Goal: Information Seeking & Learning: Learn about a topic

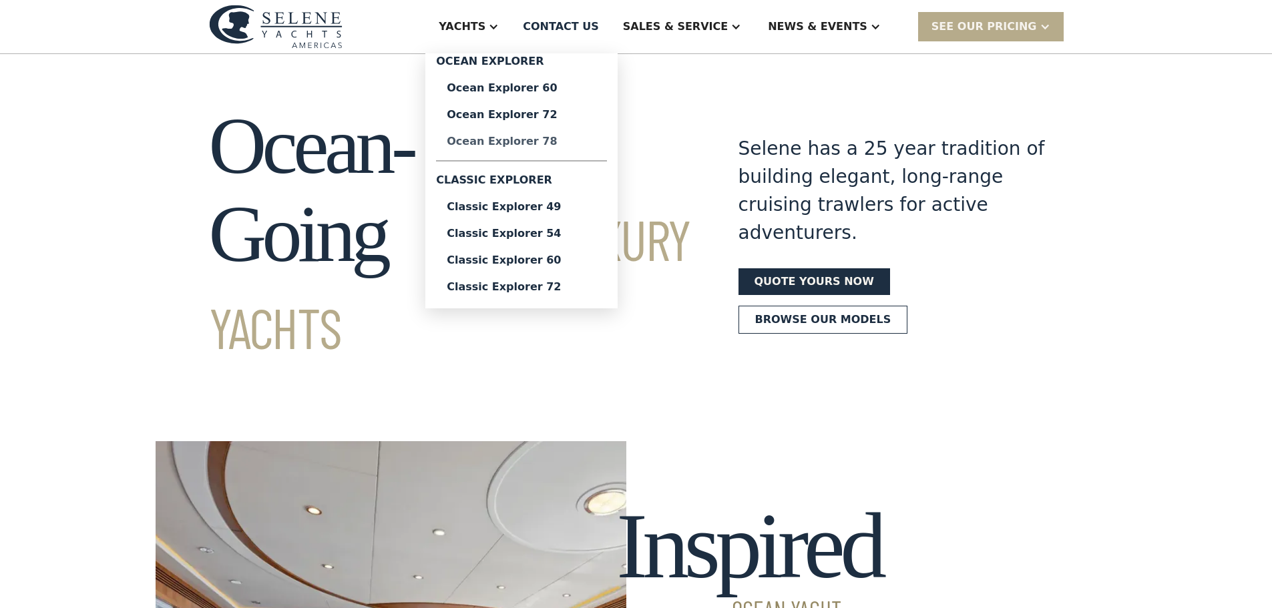
click at [580, 147] on div "Ocean Explorer 78" at bounding box center [522, 141] width 150 height 11
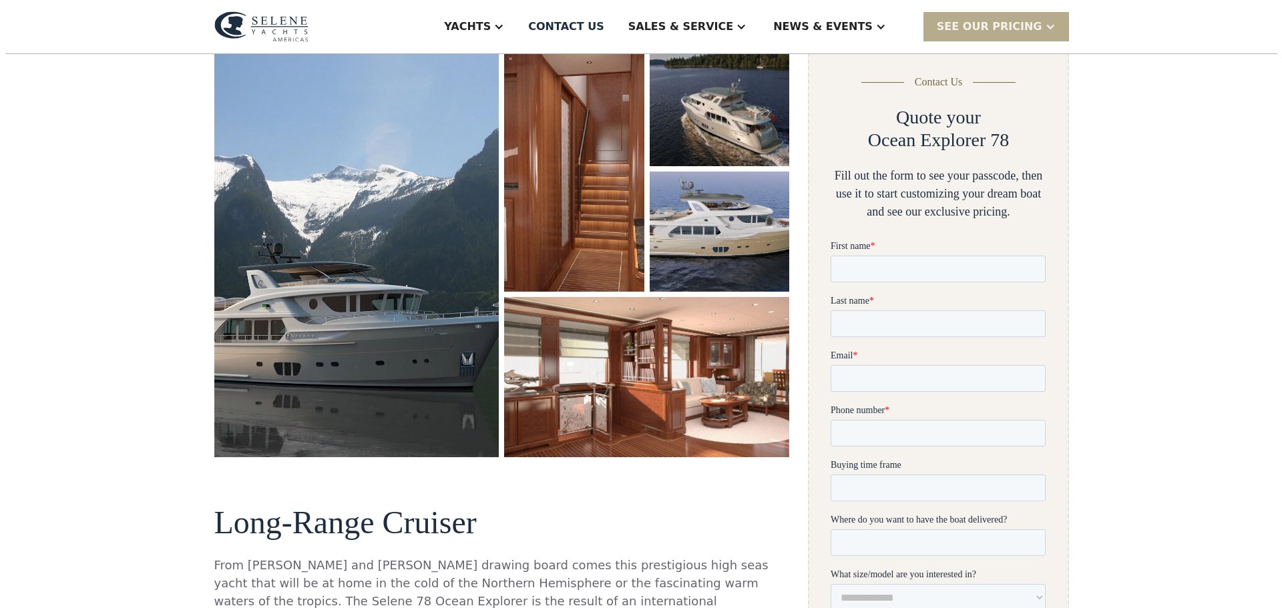
scroll to position [267, 0]
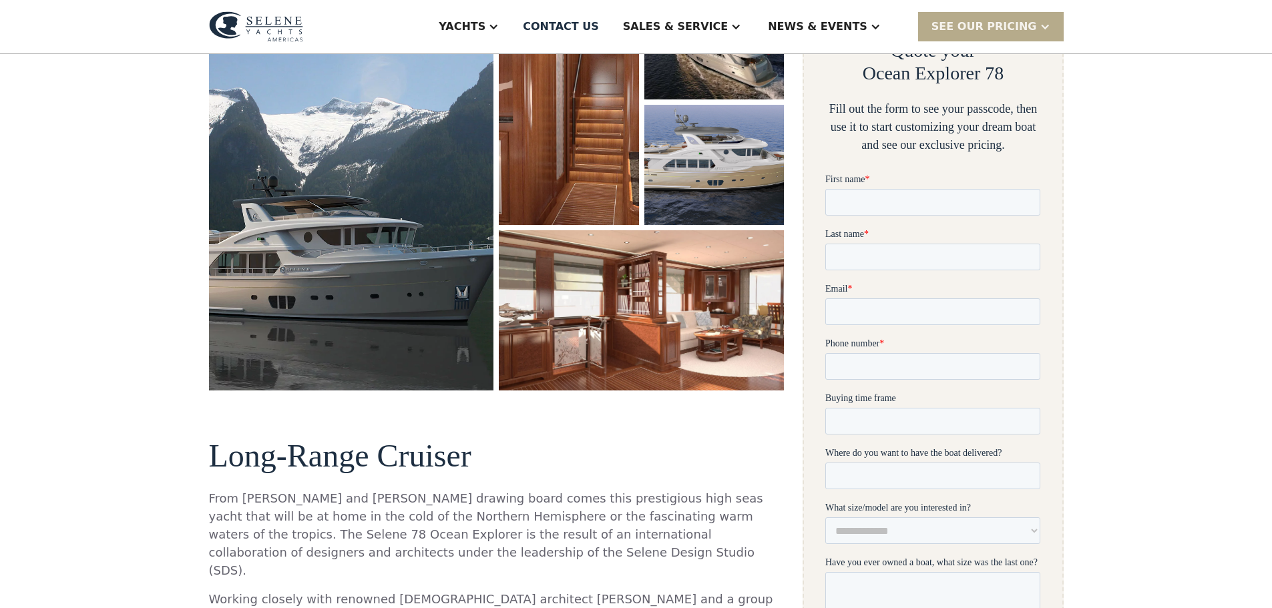
click at [322, 329] on img "open lightbox" at bounding box center [351, 184] width 285 height 411
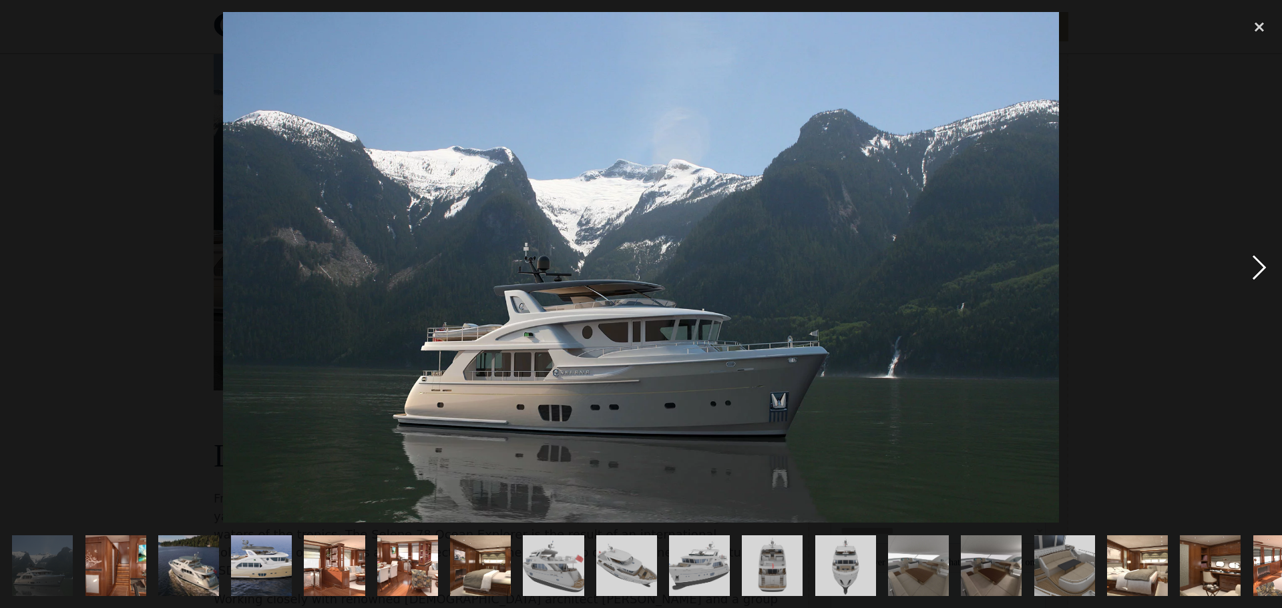
click at [1260, 264] on div "next image" at bounding box center [1259, 267] width 45 height 511
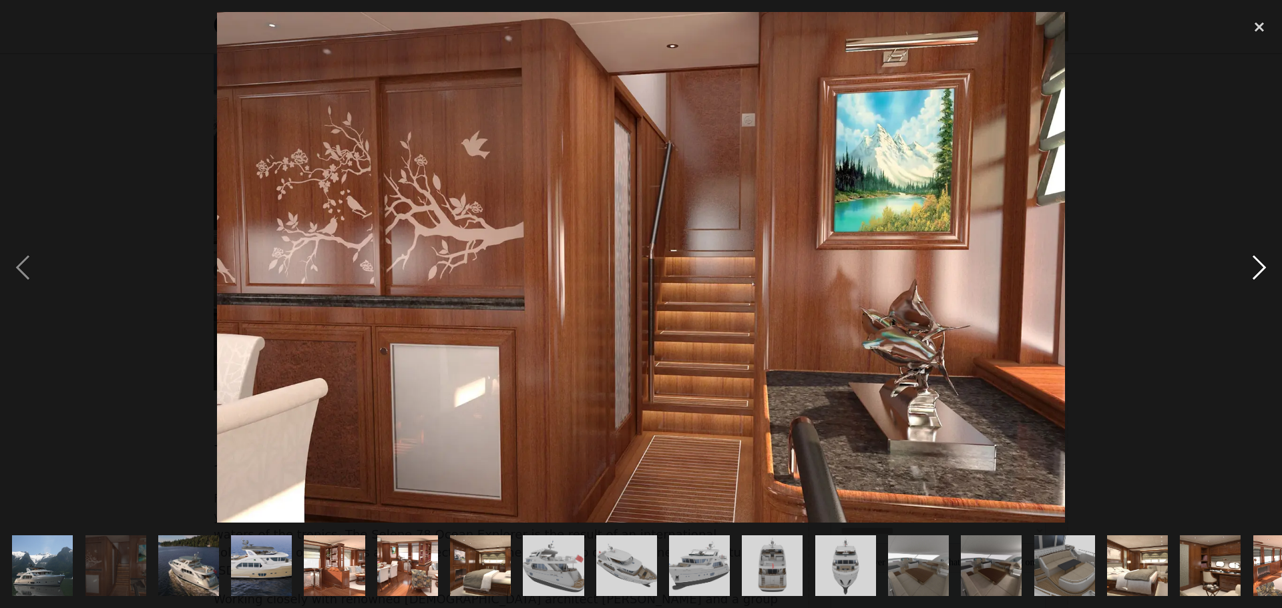
click at [1260, 264] on div "next image" at bounding box center [1259, 267] width 45 height 511
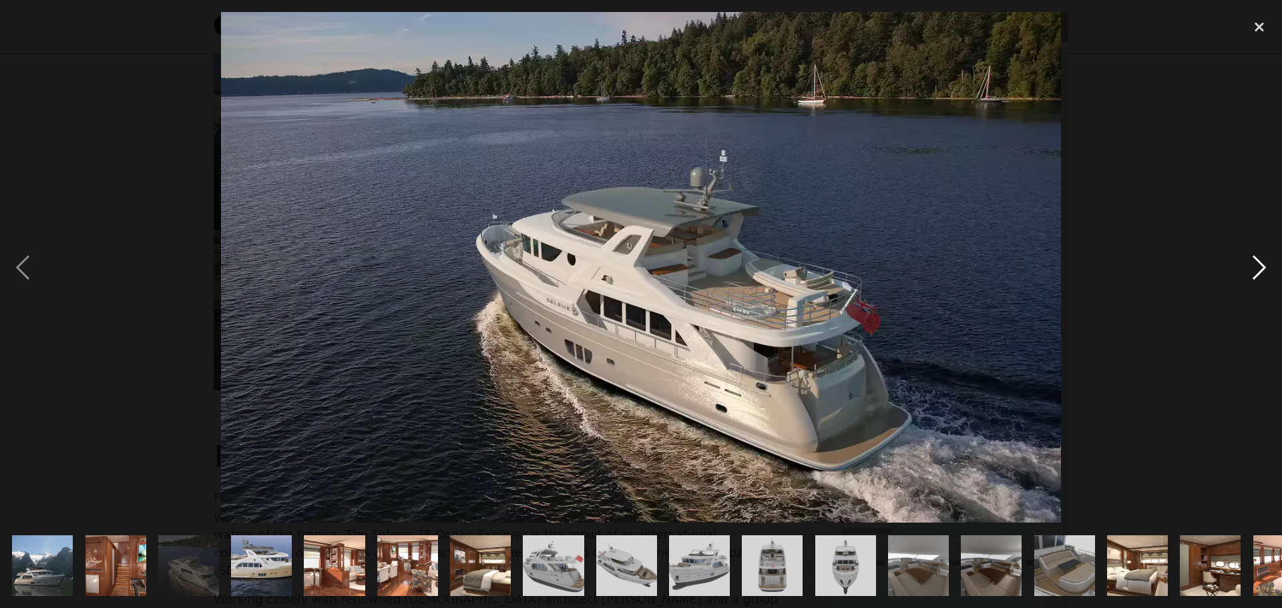
click at [1258, 264] on div "next image" at bounding box center [1259, 267] width 45 height 511
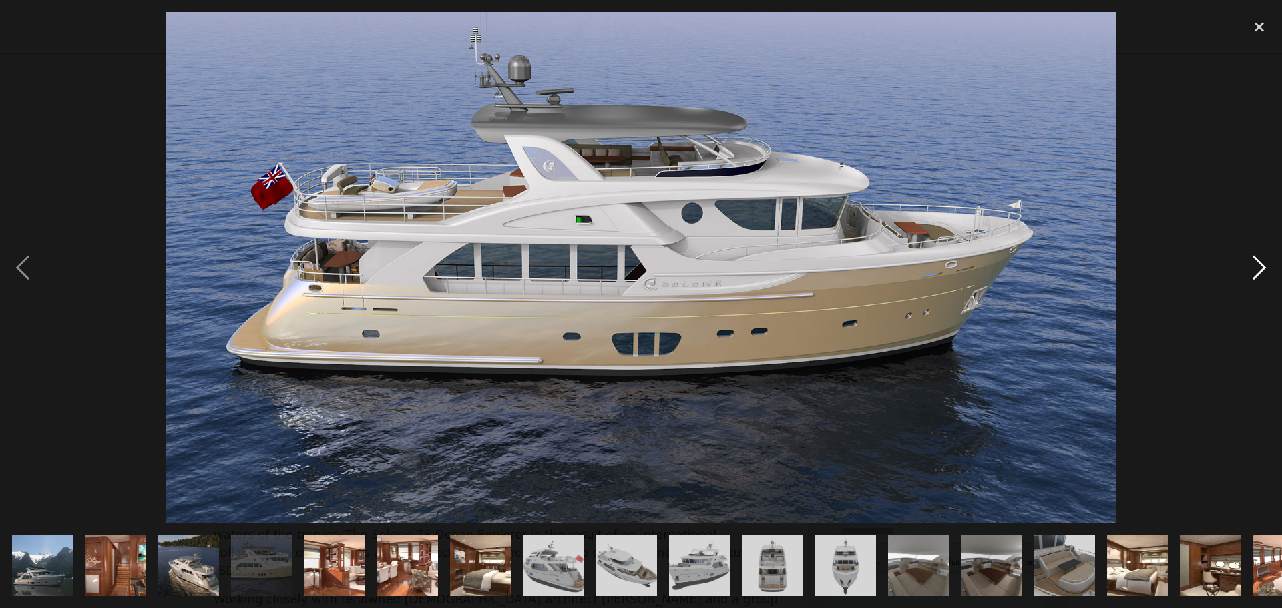
click at [1258, 264] on div "next image" at bounding box center [1259, 267] width 45 height 511
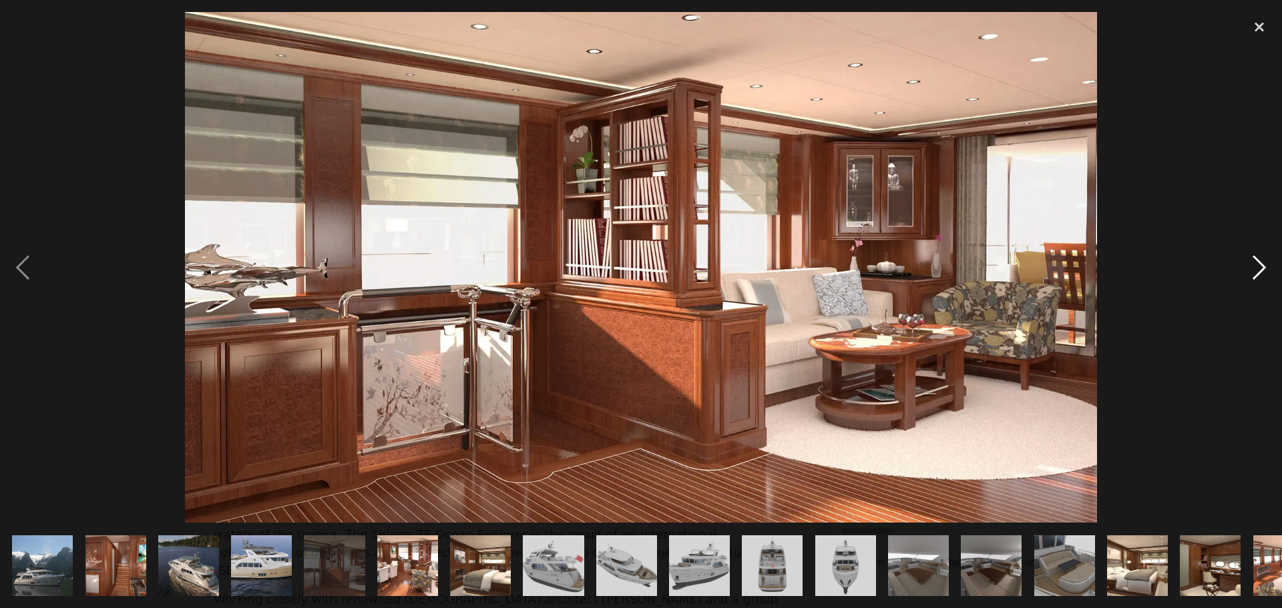
click at [1258, 264] on div "next image" at bounding box center [1259, 267] width 45 height 511
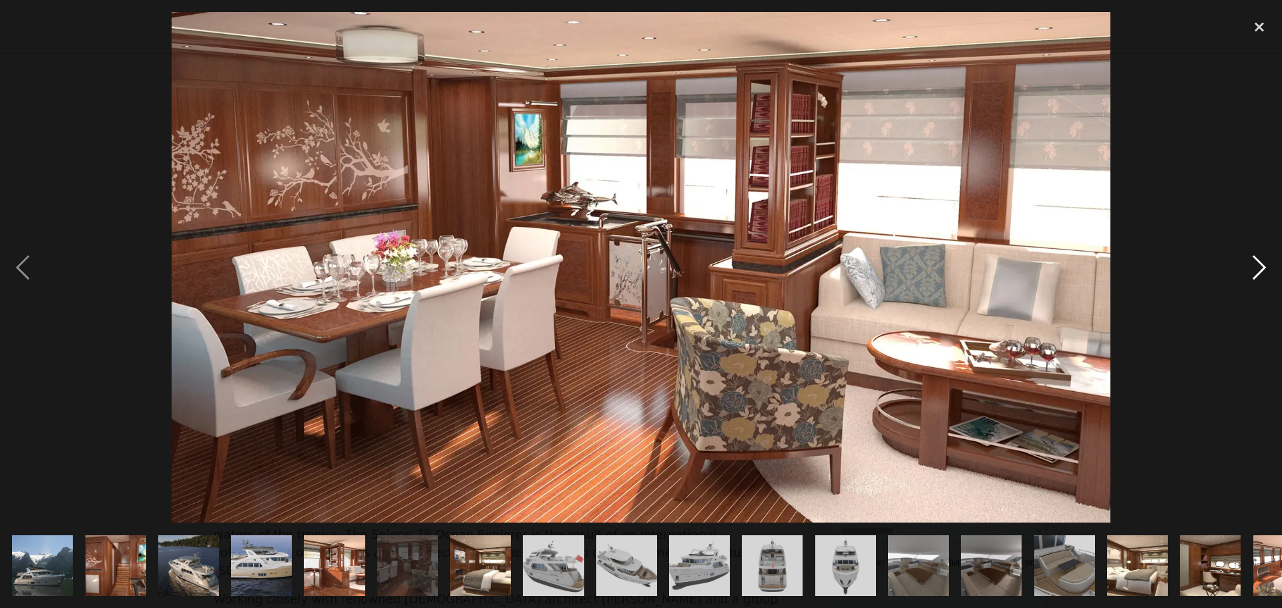
click at [1258, 264] on div "next image" at bounding box center [1259, 267] width 45 height 511
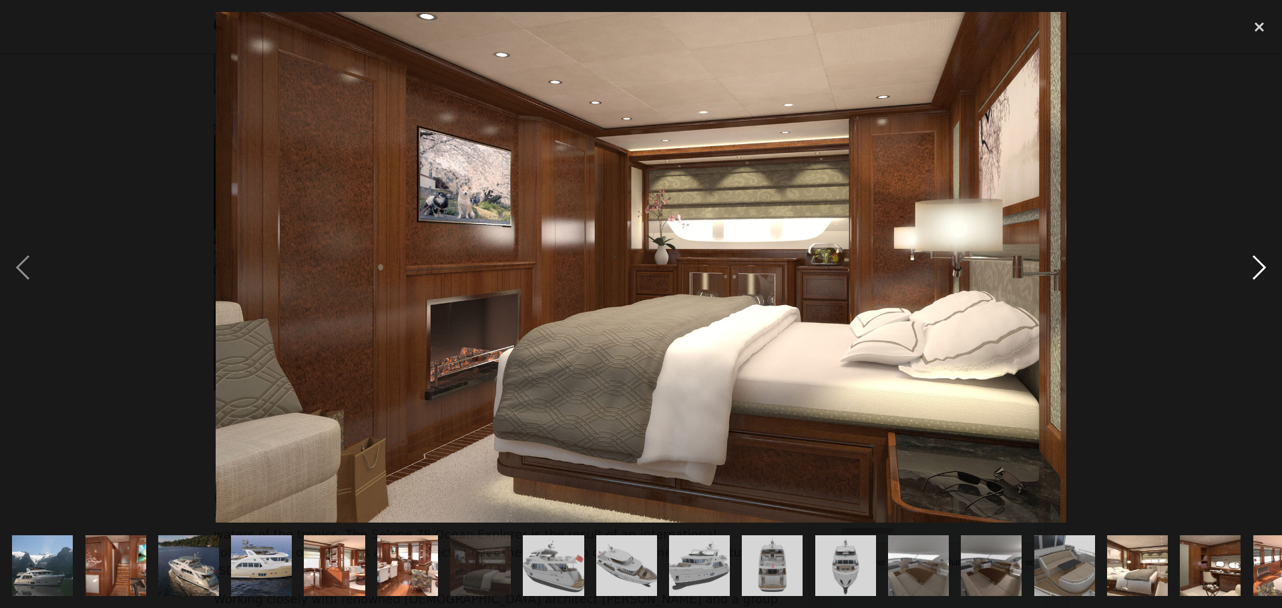
click at [1258, 264] on div "next image" at bounding box center [1259, 267] width 45 height 511
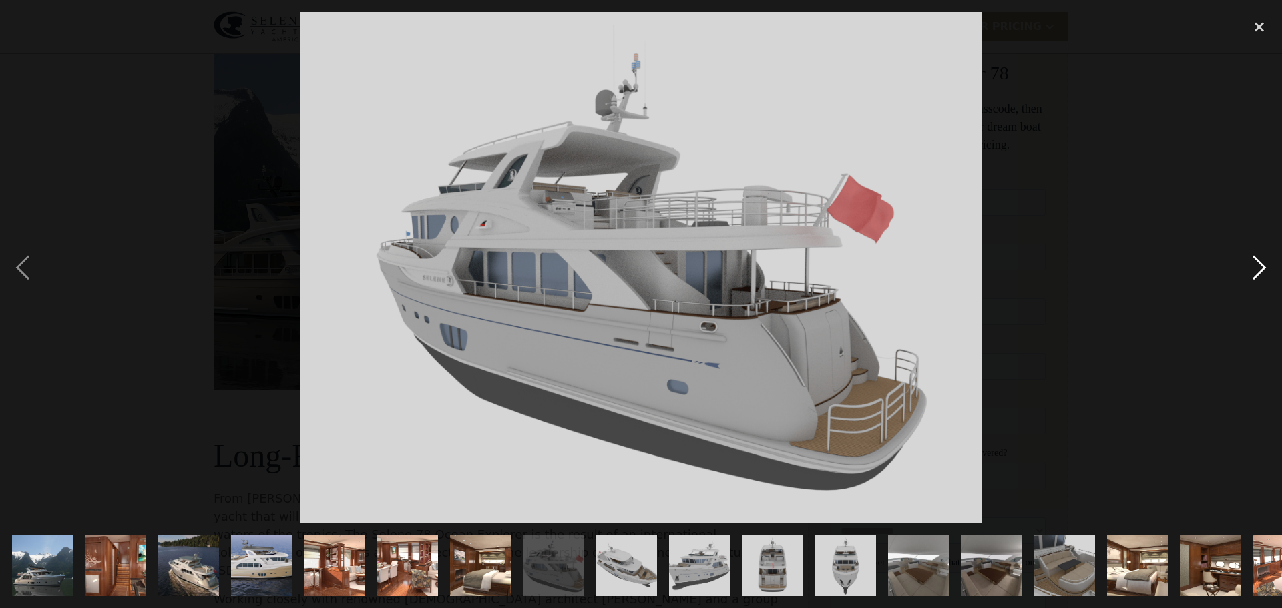
click at [1258, 264] on div "next image" at bounding box center [1259, 267] width 45 height 511
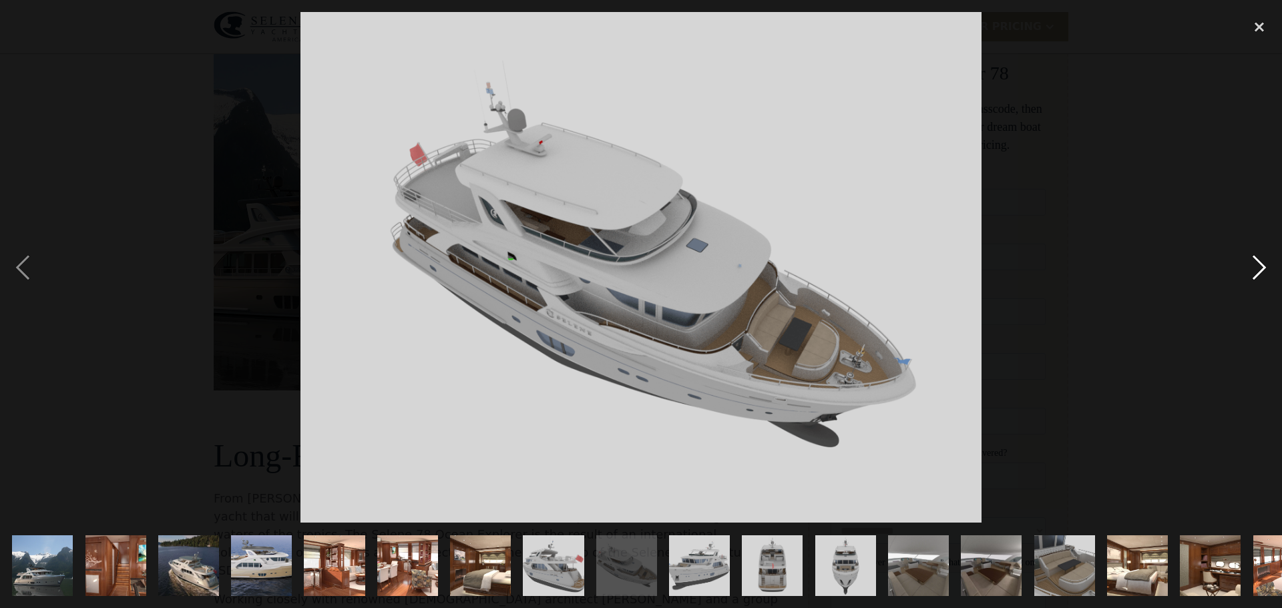
click at [1258, 264] on div "next image" at bounding box center [1259, 267] width 45 height 511
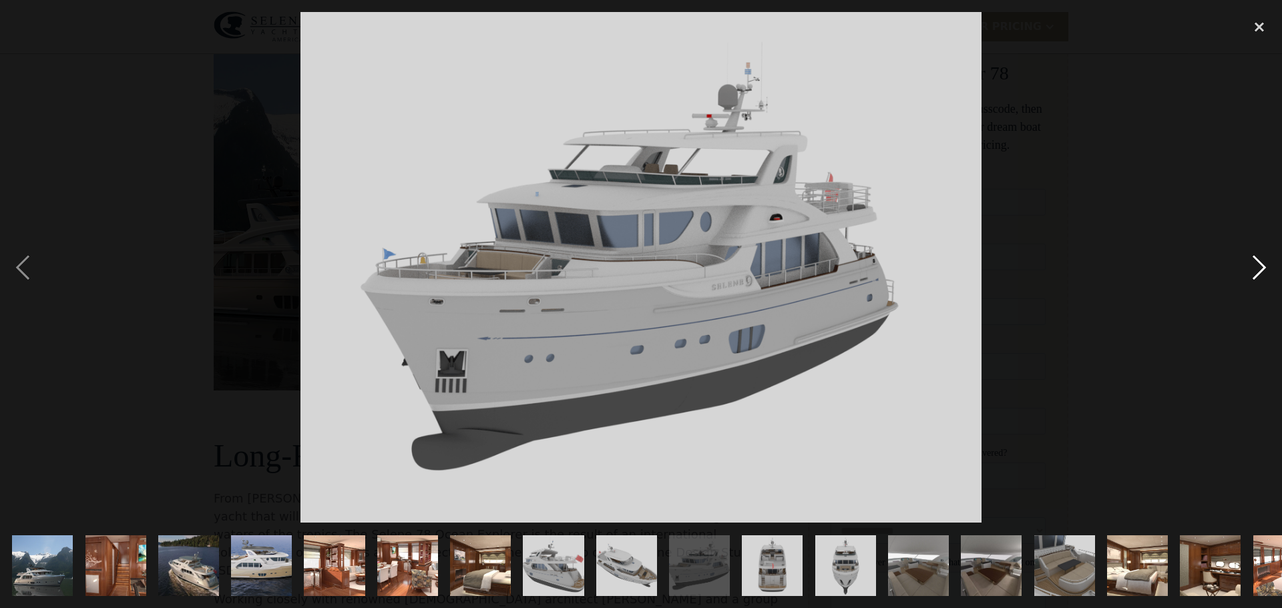
click at [1258, 264] on div "next image" at bounding box center [1259, 267] width 45 height 511
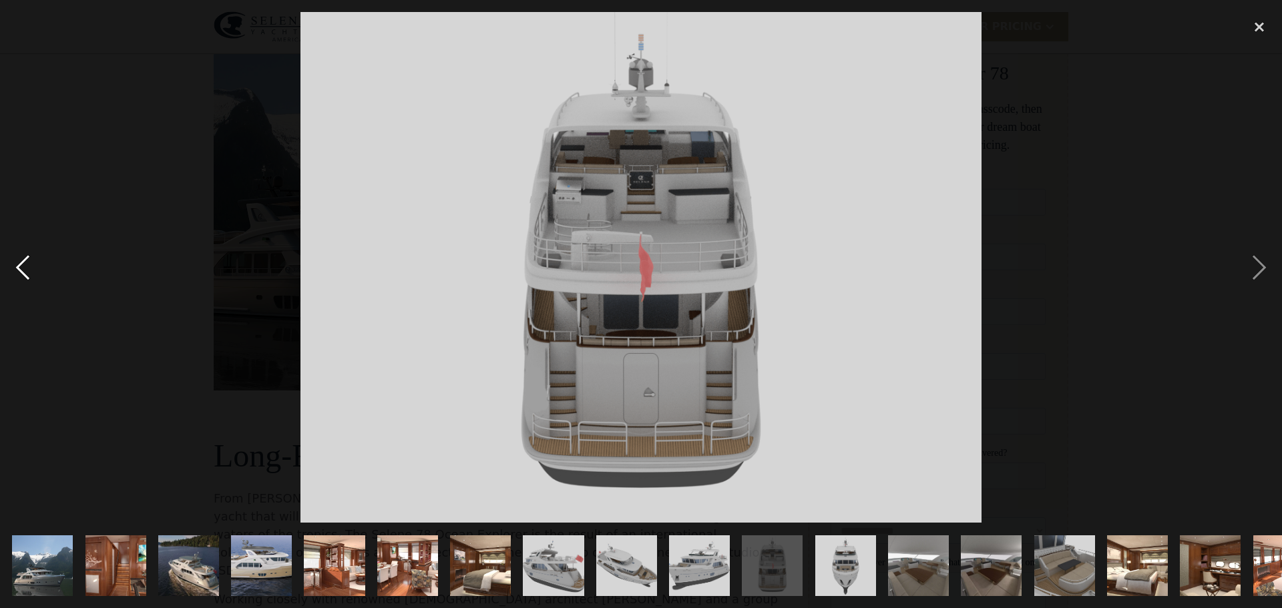
click at [22, 260] on div "previous image" at bounding box center [22, 267] width 45 height 511
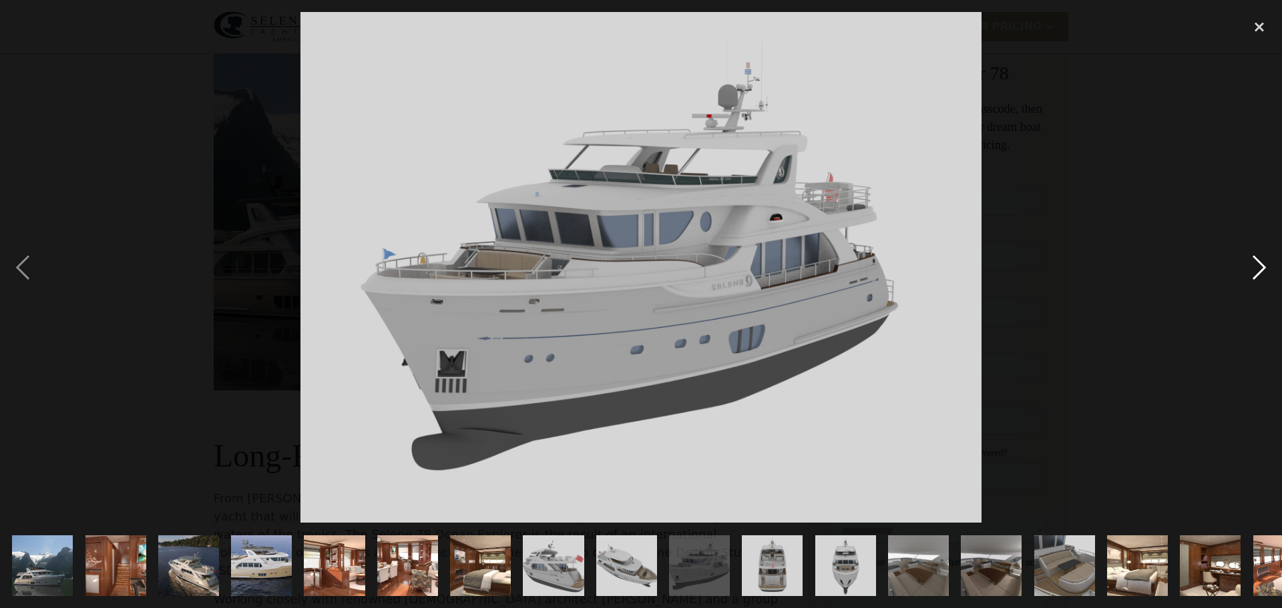
click at [1255, 262] on div "next image" at bounding box center [1259, 267] width 45 height 511
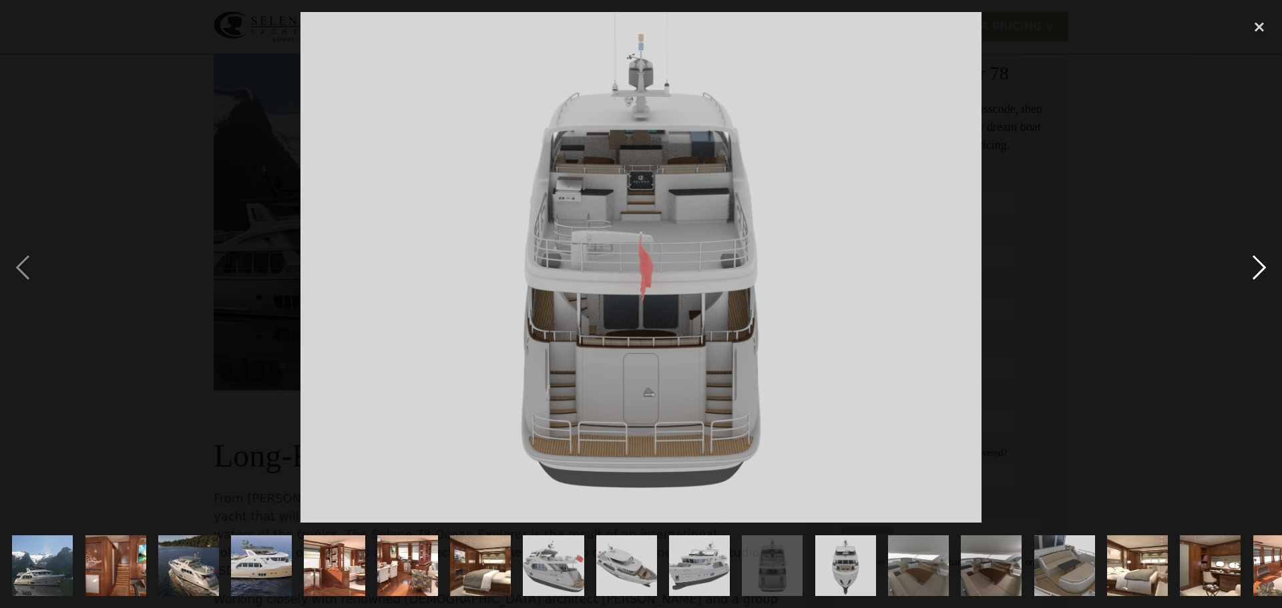
click at [1258, 265] on div "next image" at bounding box center [1259, 267] width 45 height 511
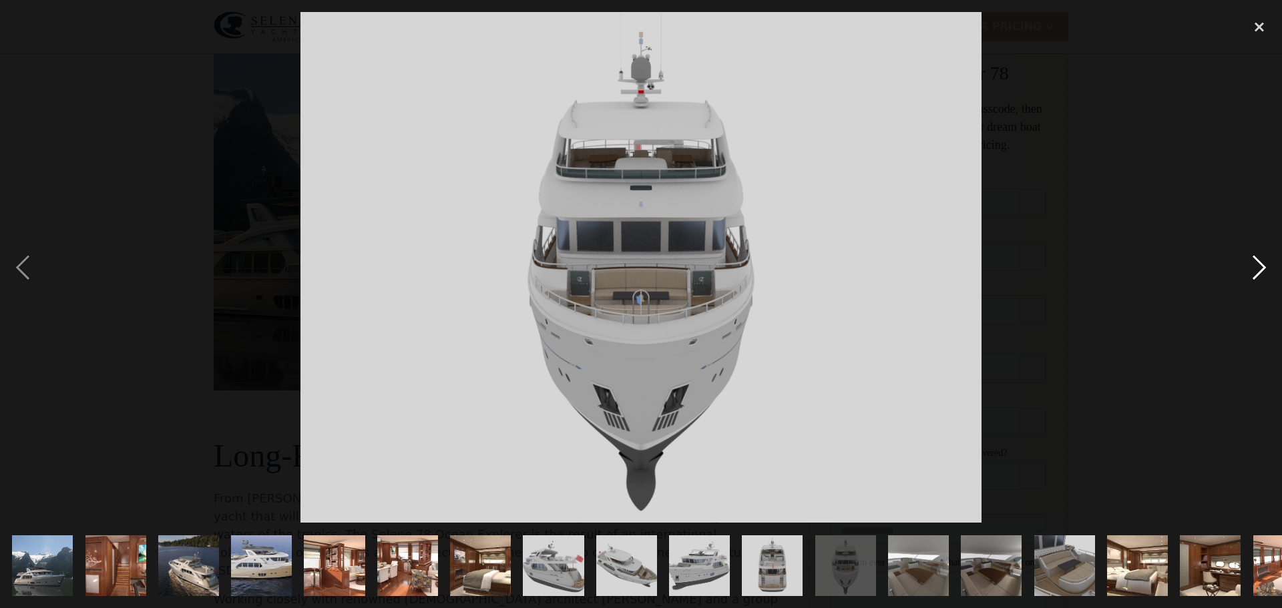
click at [1258, 265] on div "next image" at bounding box center [1259, 267] width 45 height 511
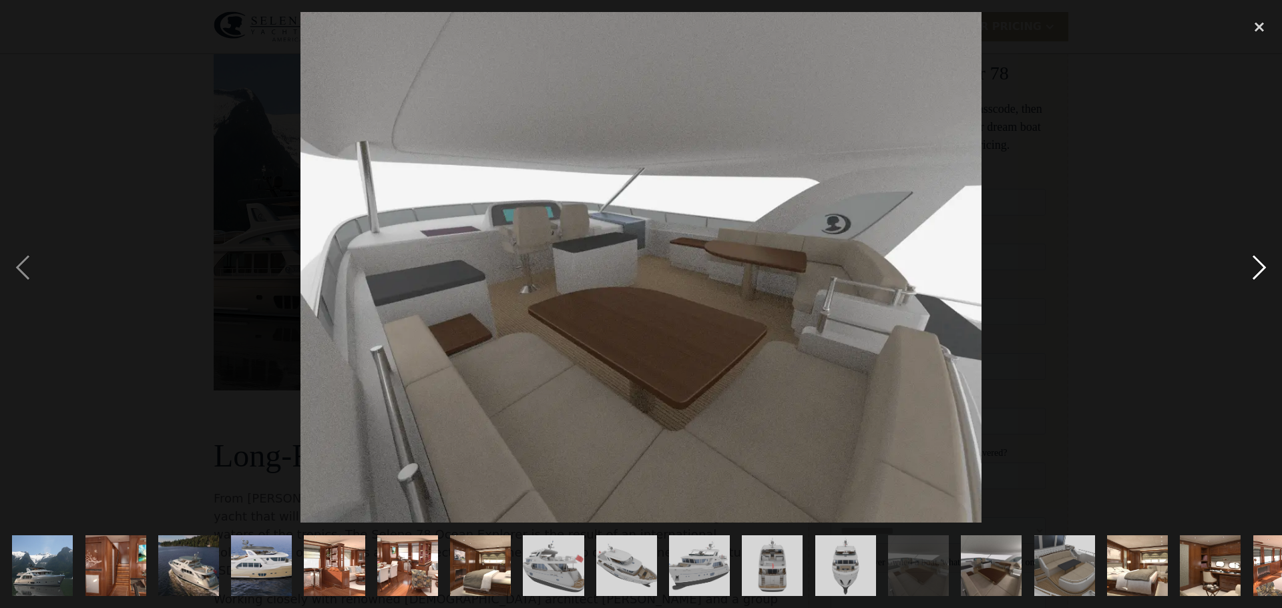
click at [1257, 265] on div "next image" at bounding box center [1259, 267] width 45 height 511
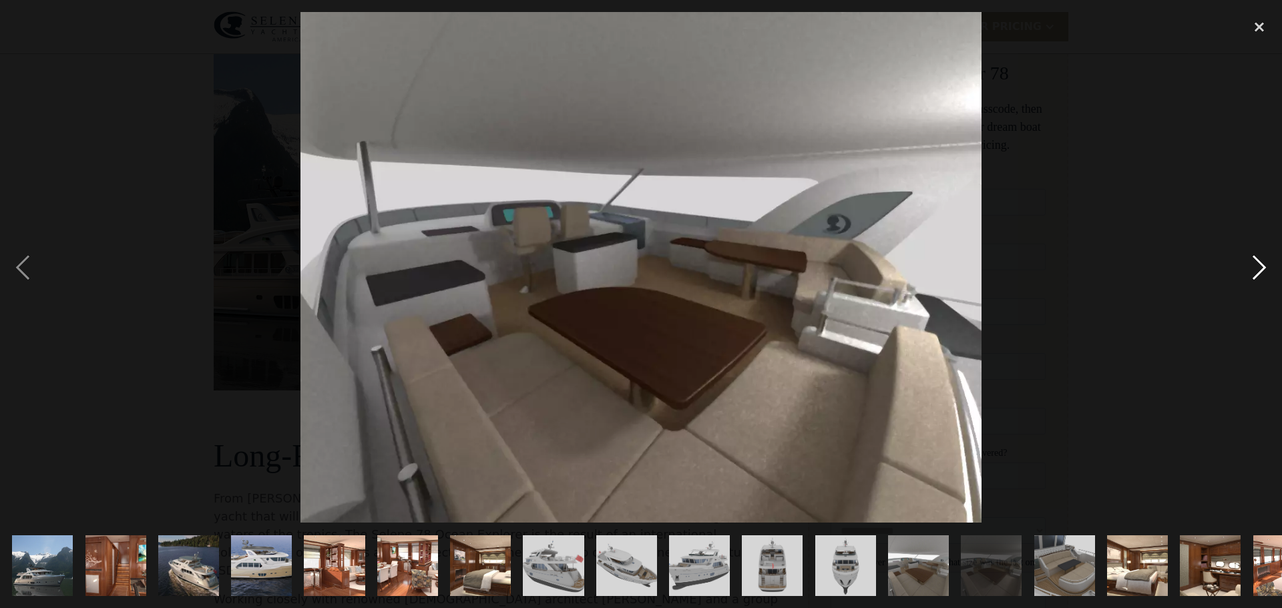
click at [1258, 265] on div "next image" at bounding box center [1259, 267] width 45 height 511
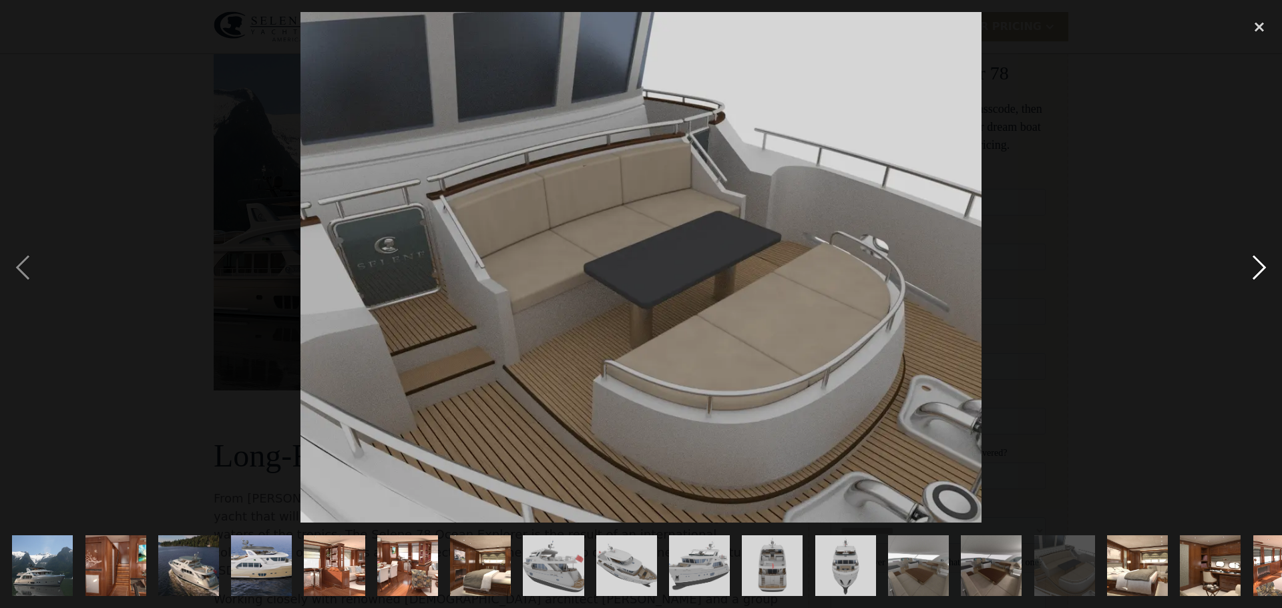
click at [1258, 265] on div "next image" at bounding box center [1259, 267] width 45 height 511
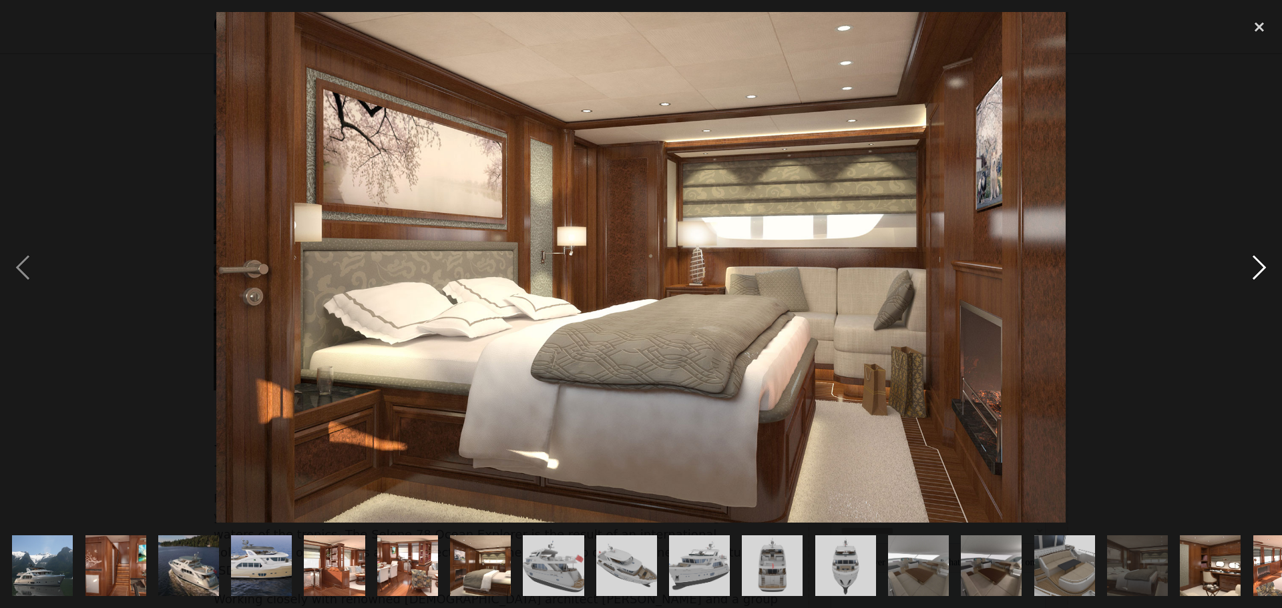
click at [1258, 265] on div "next image" at bounding box center [1259, 267] width 45 height 511
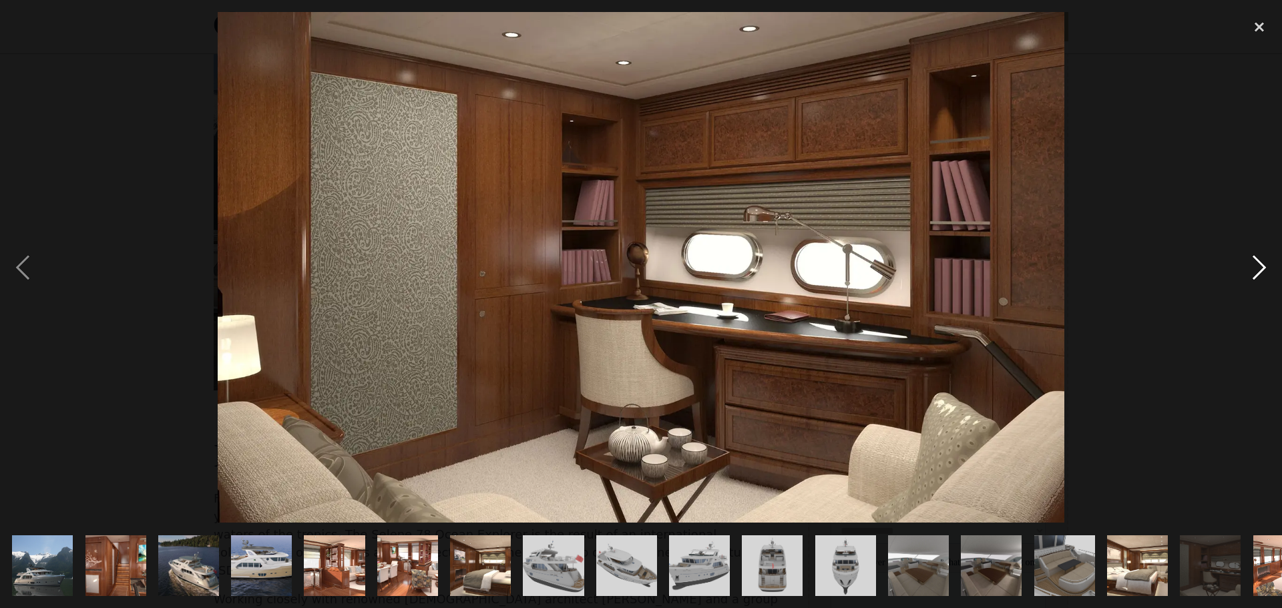
click at [1258, 265] on div "next image" at bounding box center [1259, 267] width 45 height 511
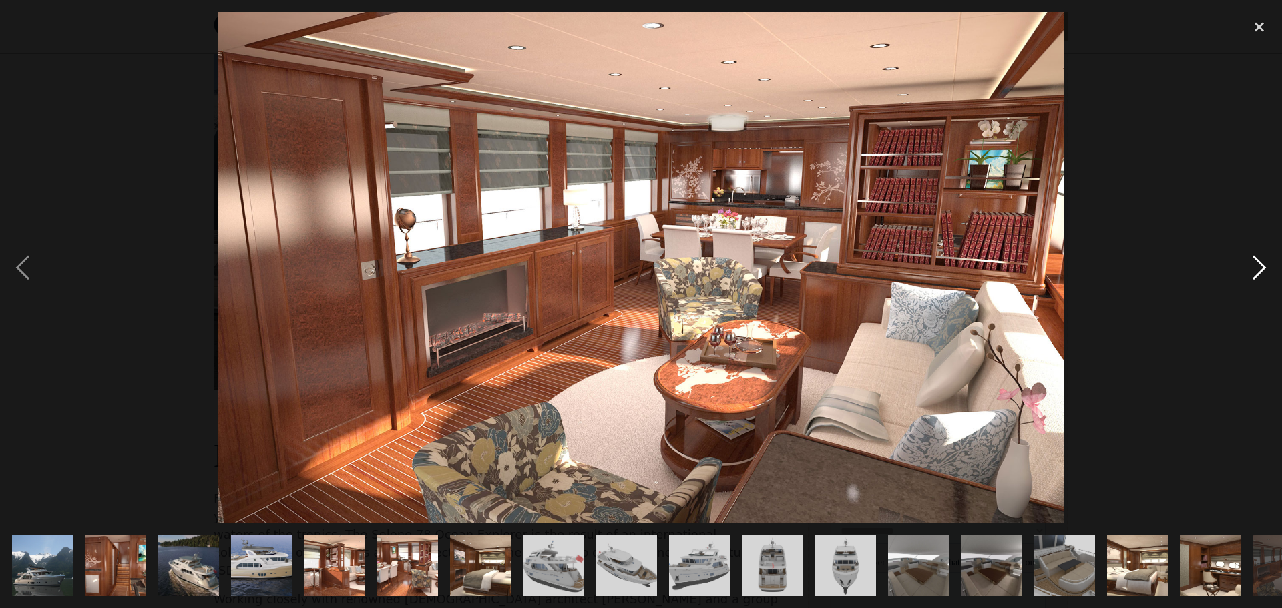
scroll to position [0, 555]
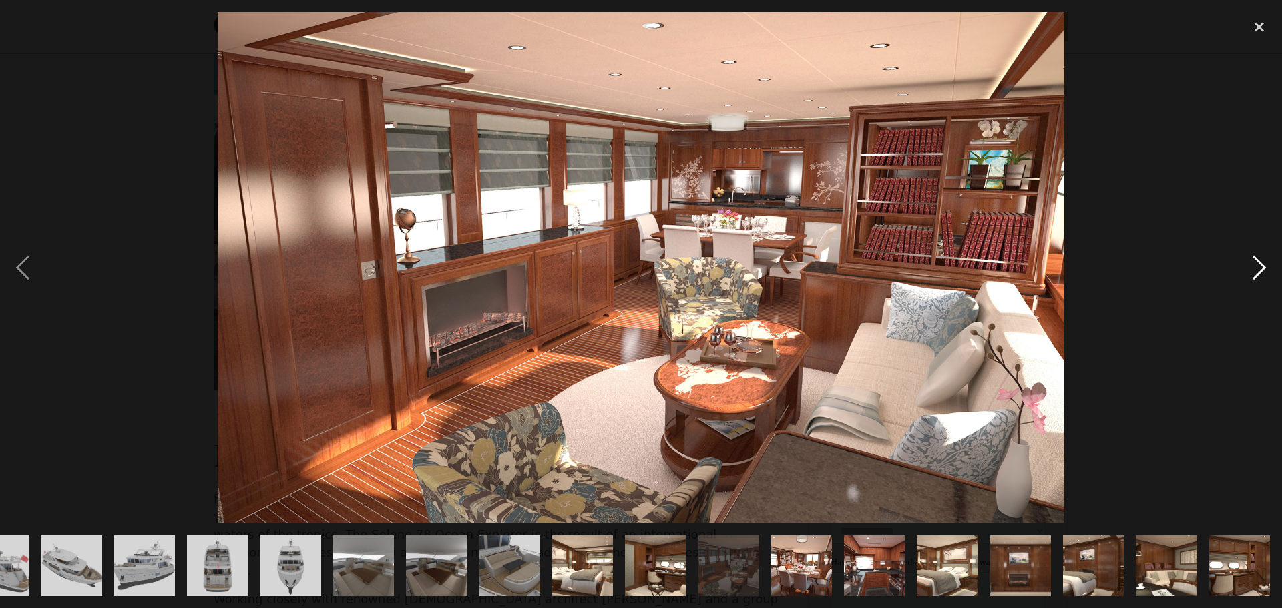
click at [1258, 265] on div "next image" at bounding box center [1259, 267] width 45 height 511
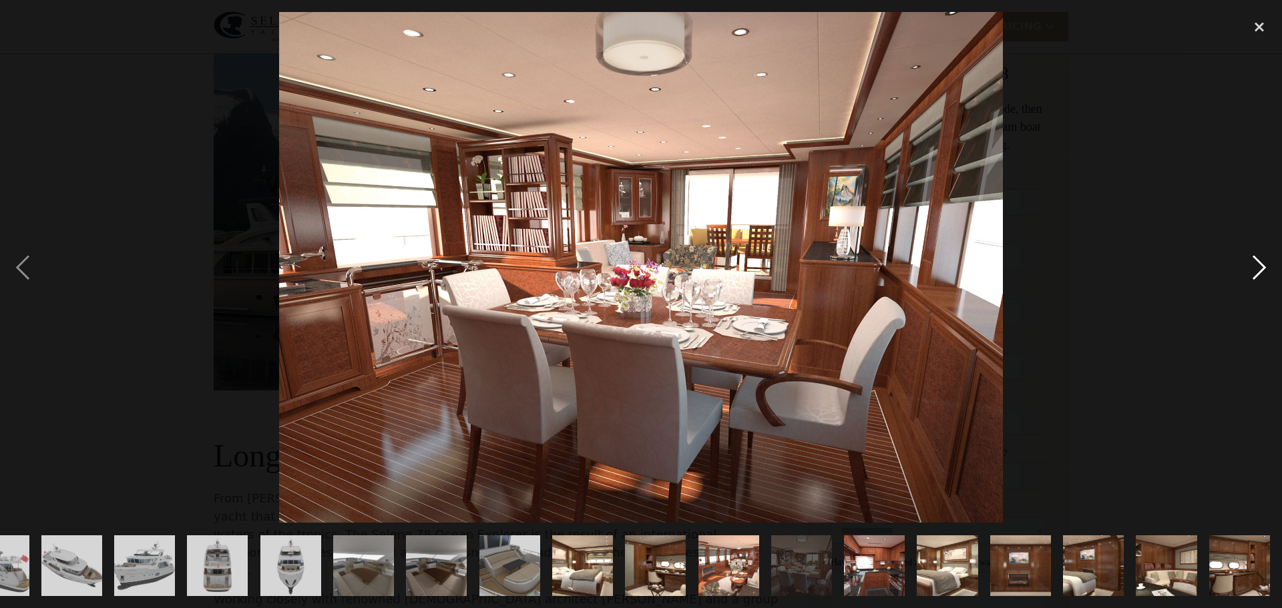
click at [1258, 265] on div "next image" at bounding box center [1259, 267] width 45 height 511
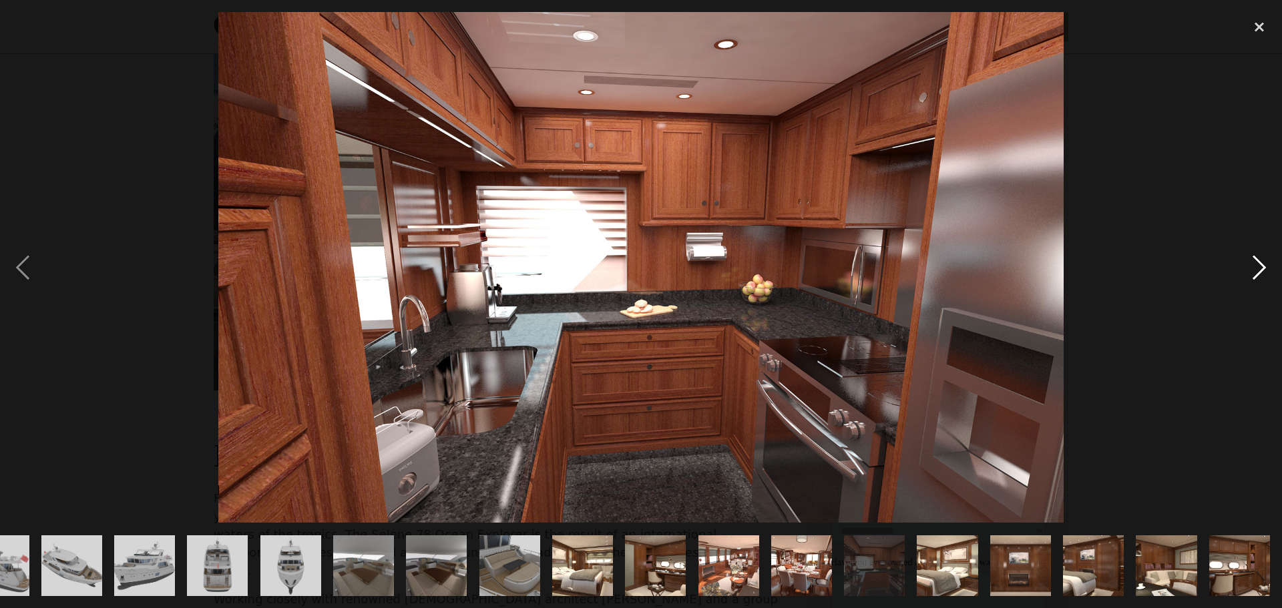
click at [1258, 265] on div "next image" at bounding box center [1259, 267] width 45 height 511
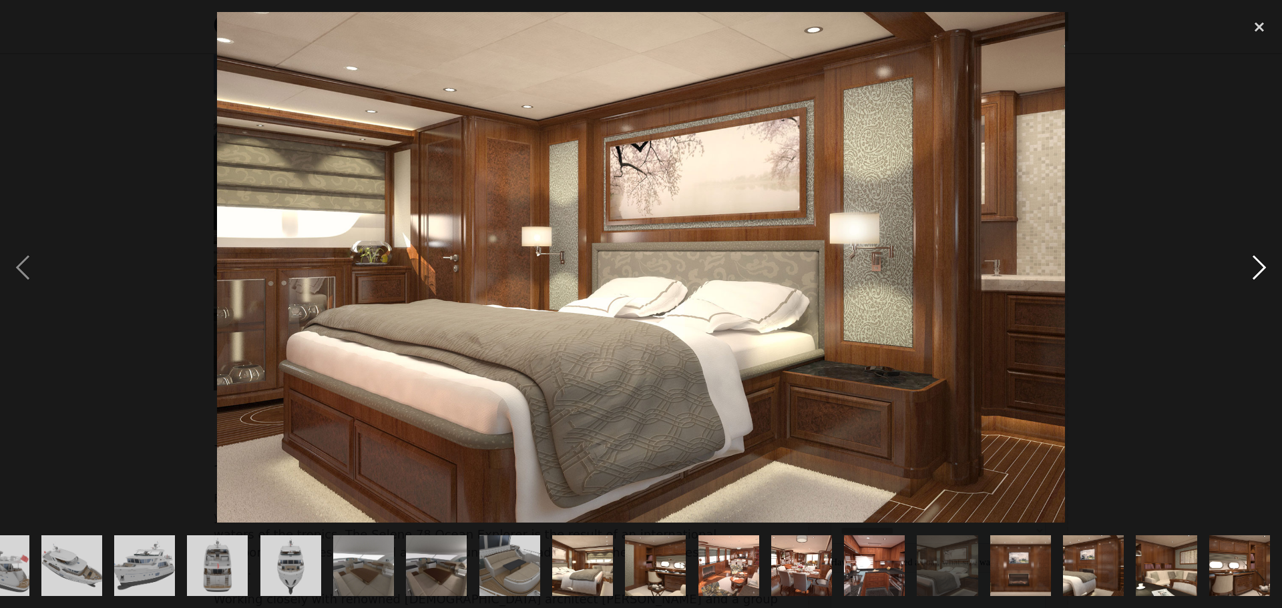
click at [1258, 265] on div "next image" at bounding box center [1259, 267] width 45 height 511
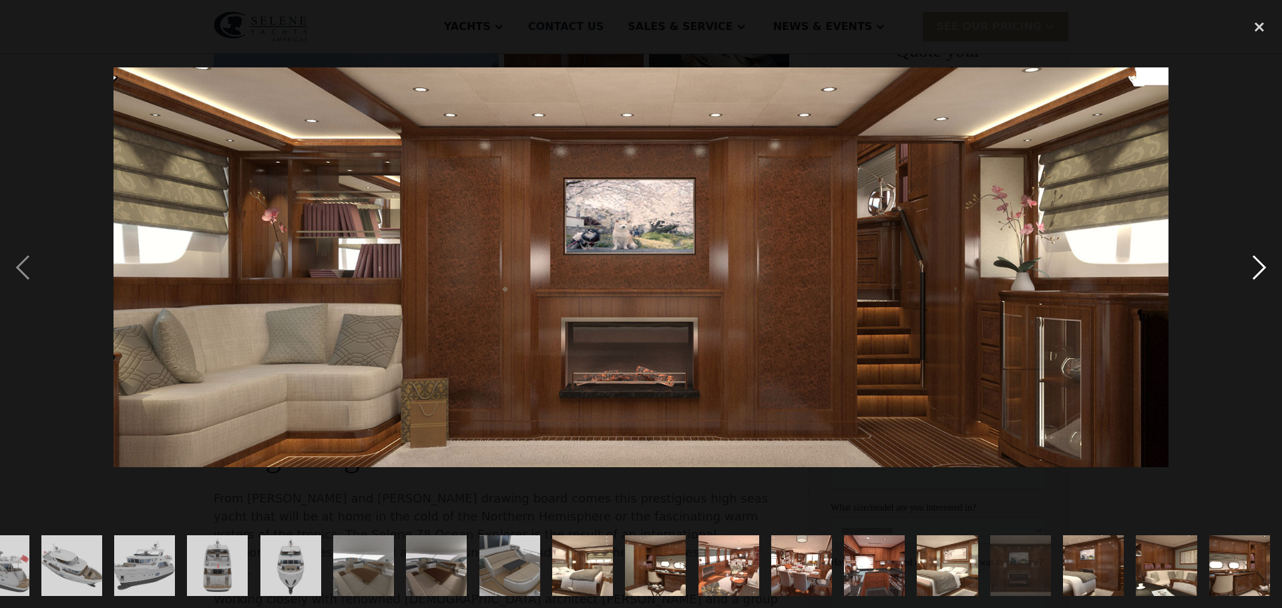
click at [1258, 265] on div "next image" at bounding box center [1259, 267] width 45 height 511
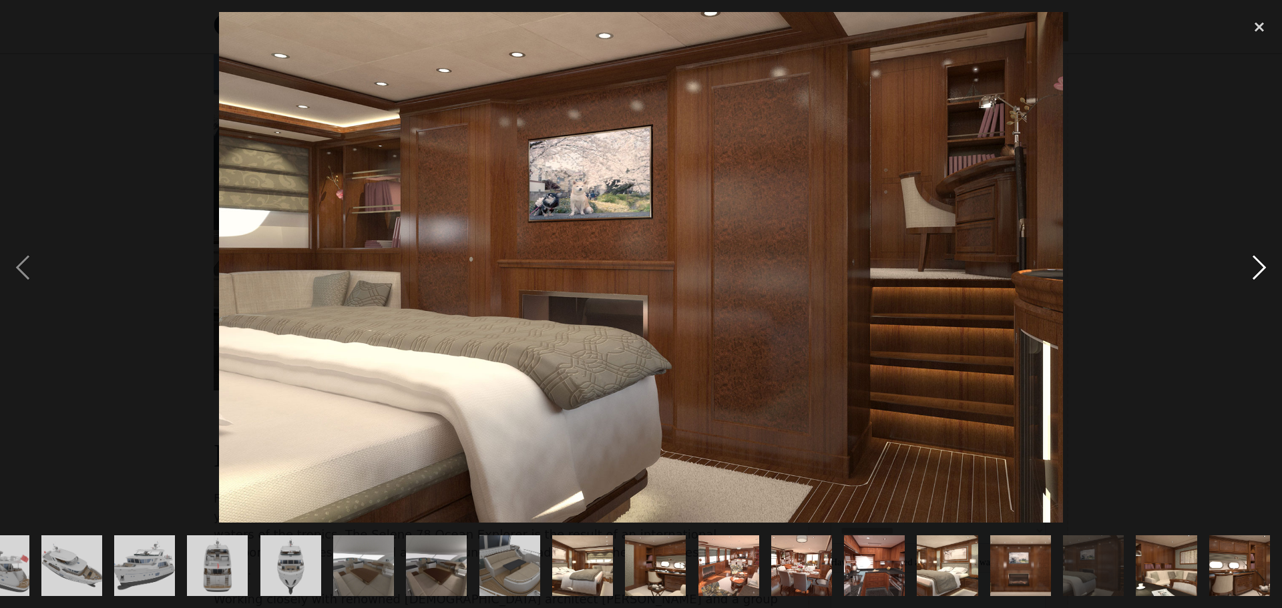
click at [1258, 265] on div "next image" at bounding box center [1259, 267] width 45 height 511
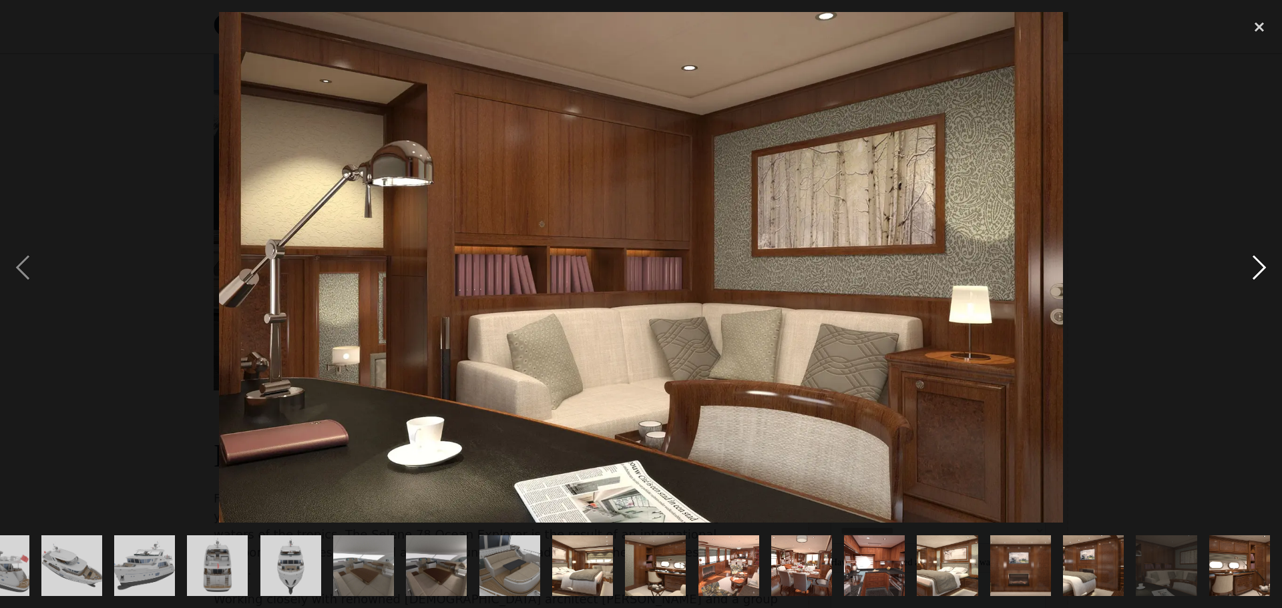
click at [1258, 265] on div "next image" at bounding box center [1259, 267] width 45 height 511
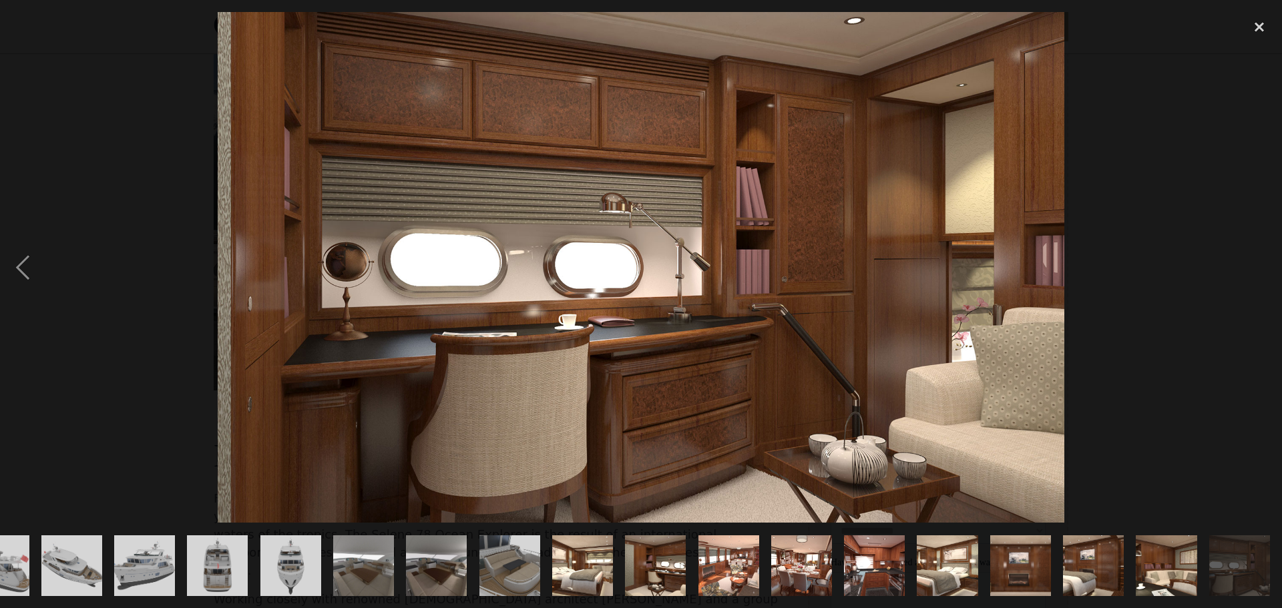
click at [1258, 265] on div "next image" at bounding box center [1259, 267] width 45 height 511
click at [1260, 21] on div "close lightbox" at bounding box center [1259, 26] width 45 height 29
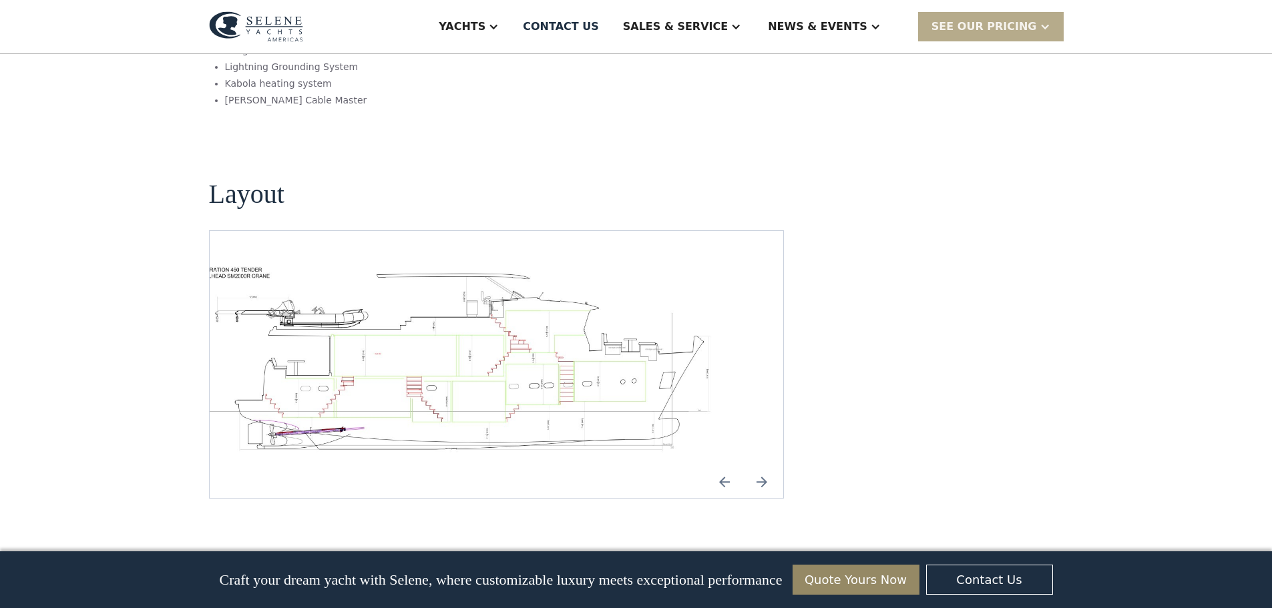
scroll to position [2065, 0]
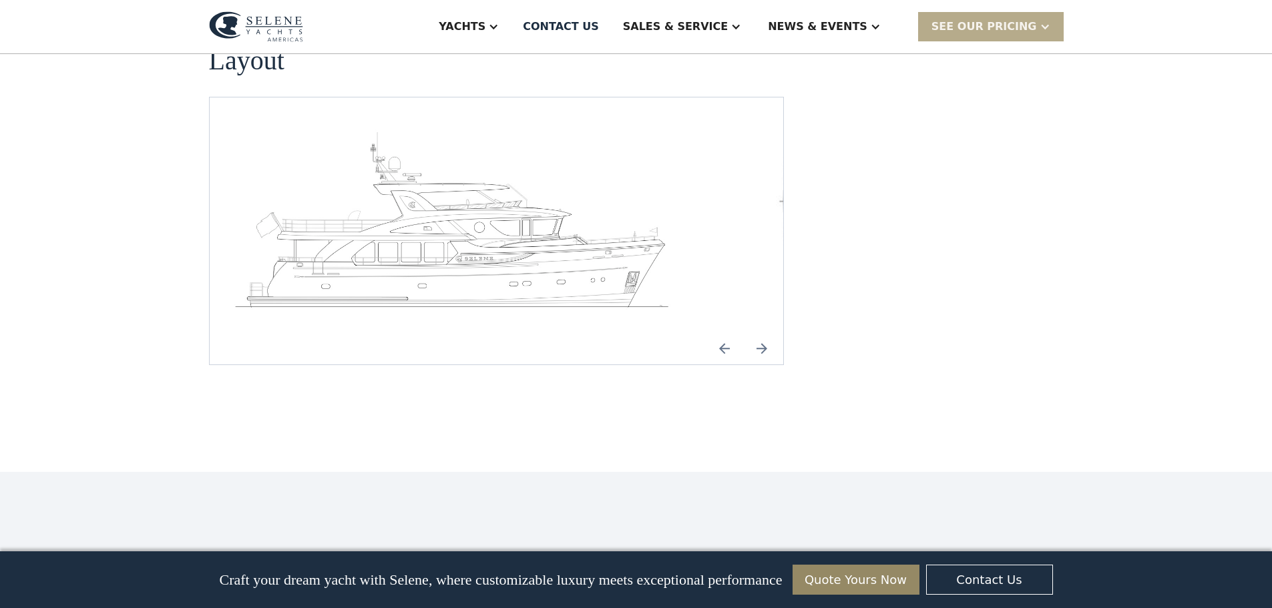
click at [772, 365] on img "Next slide" at bounding box center [762, 349] width 32 height 32
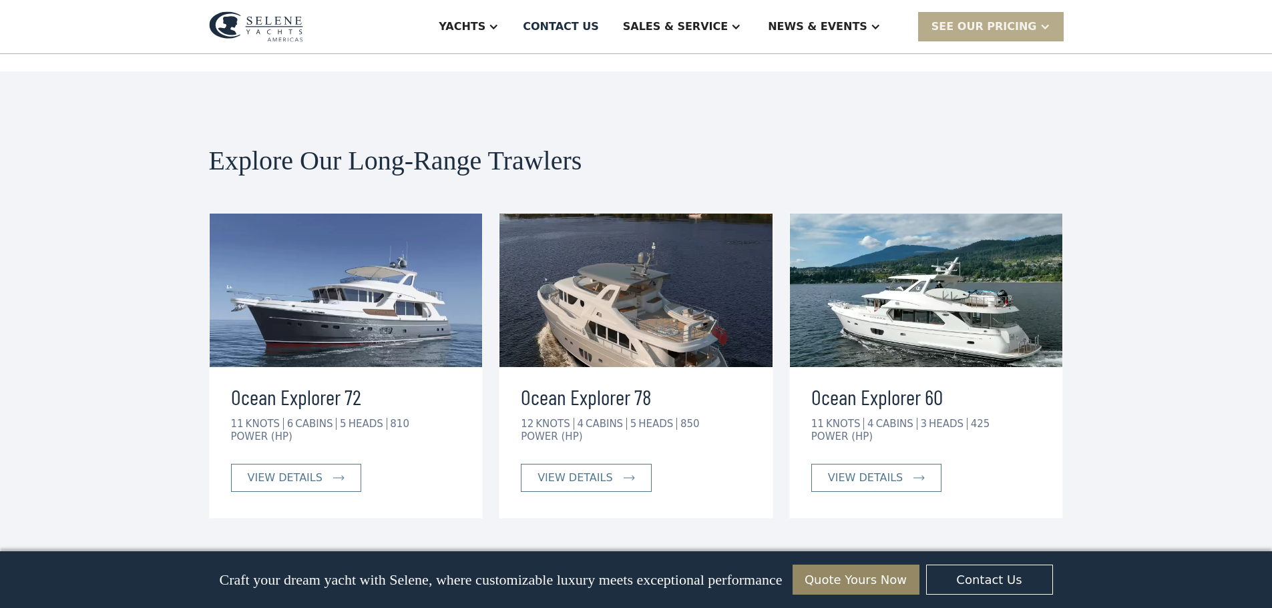
scroll to position [2532, 0]
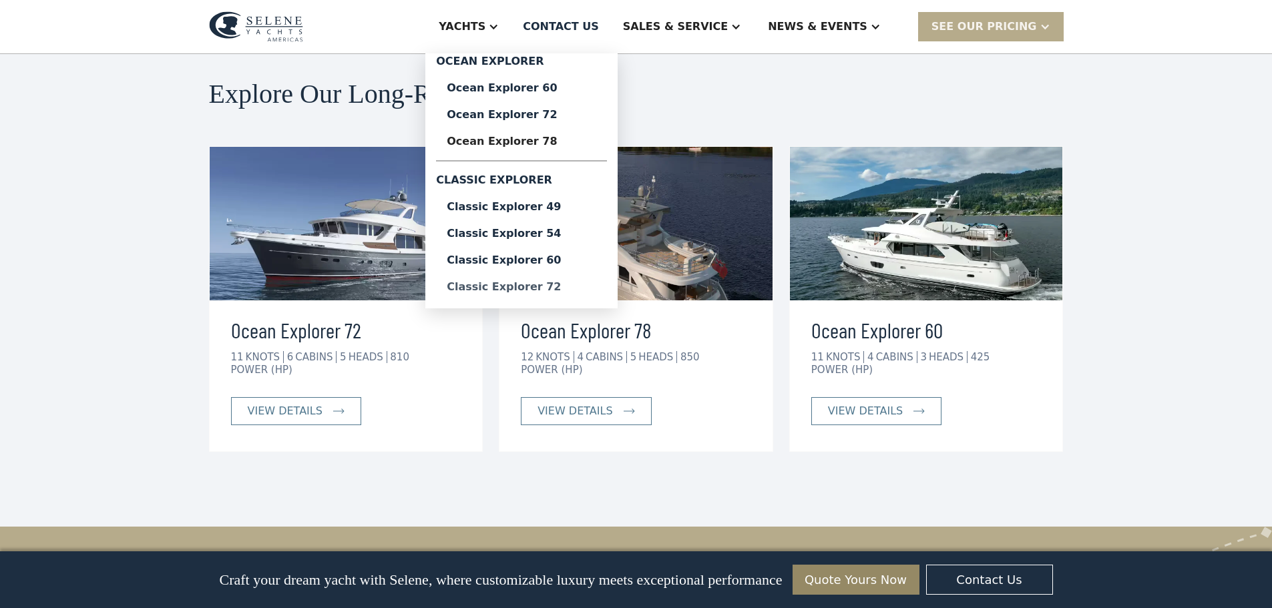
click at [596, 293] on div "Classic Explorer 72" at bounding box center [522, 287] width 150 height 11
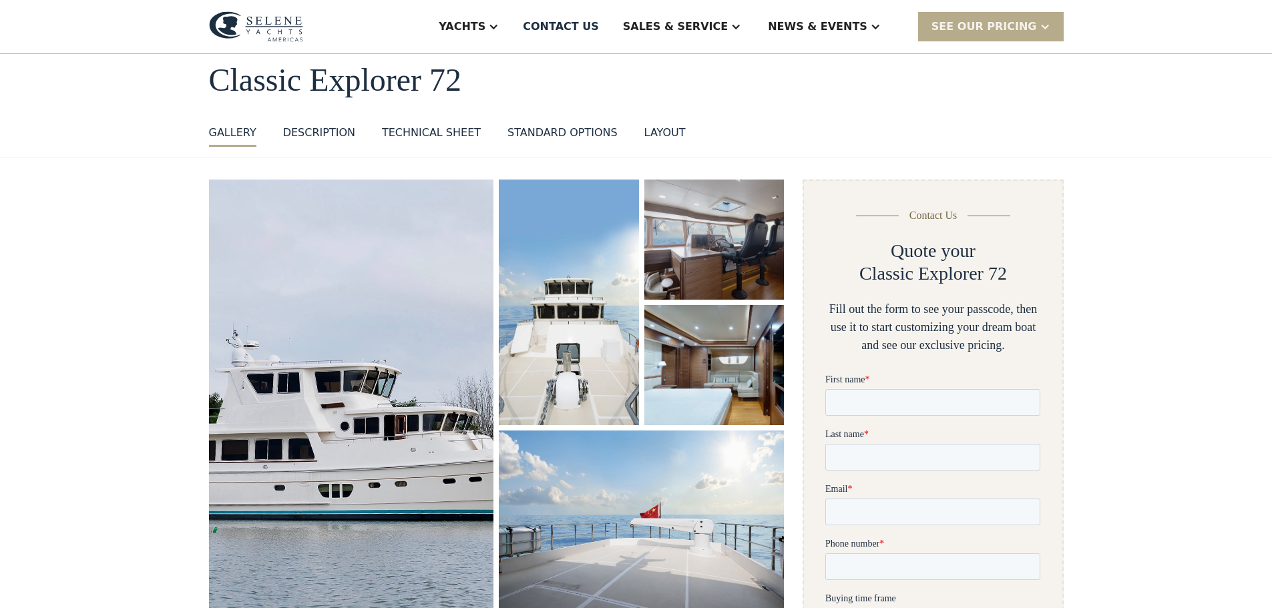
scroll to position [134, 0]
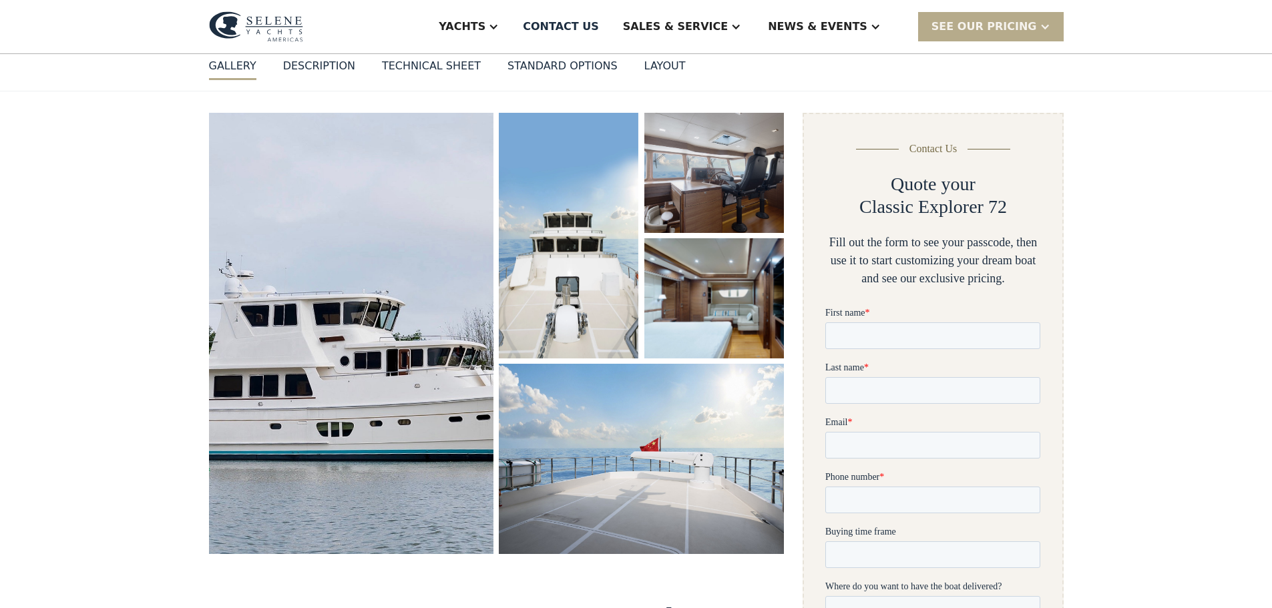
click at [393, 347] on img "open lightbox" at bounding box center [351, 334] width 303 height 468
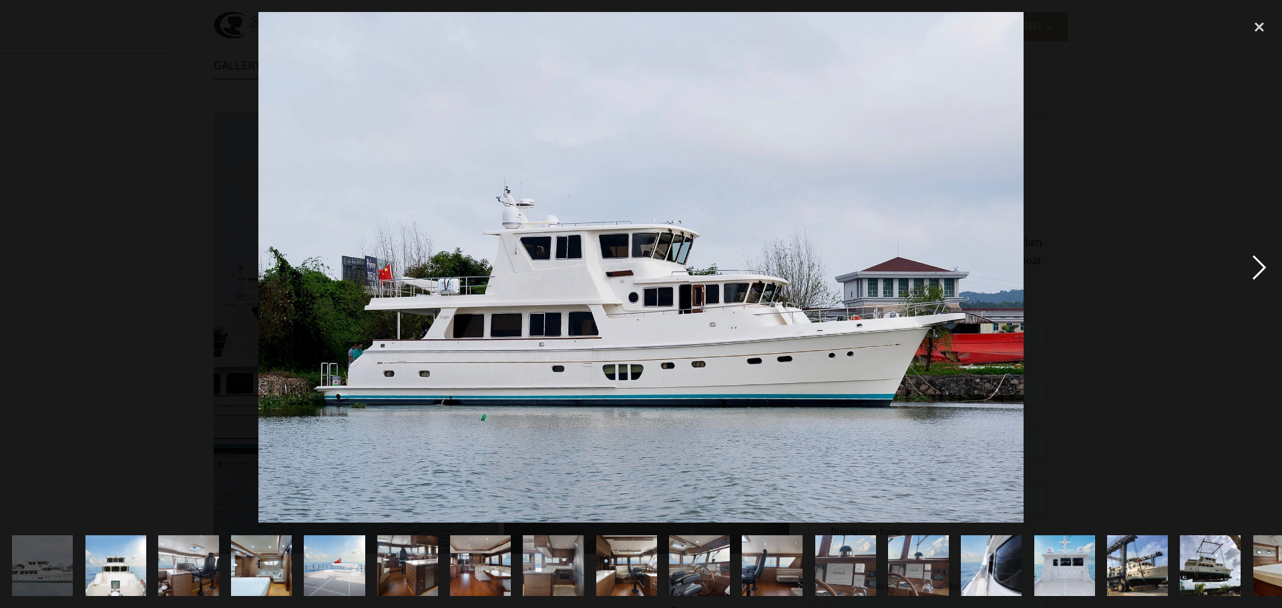
click at [1256, 264] on div "next image" at bounding box center [1259, 267] width 45 height 511
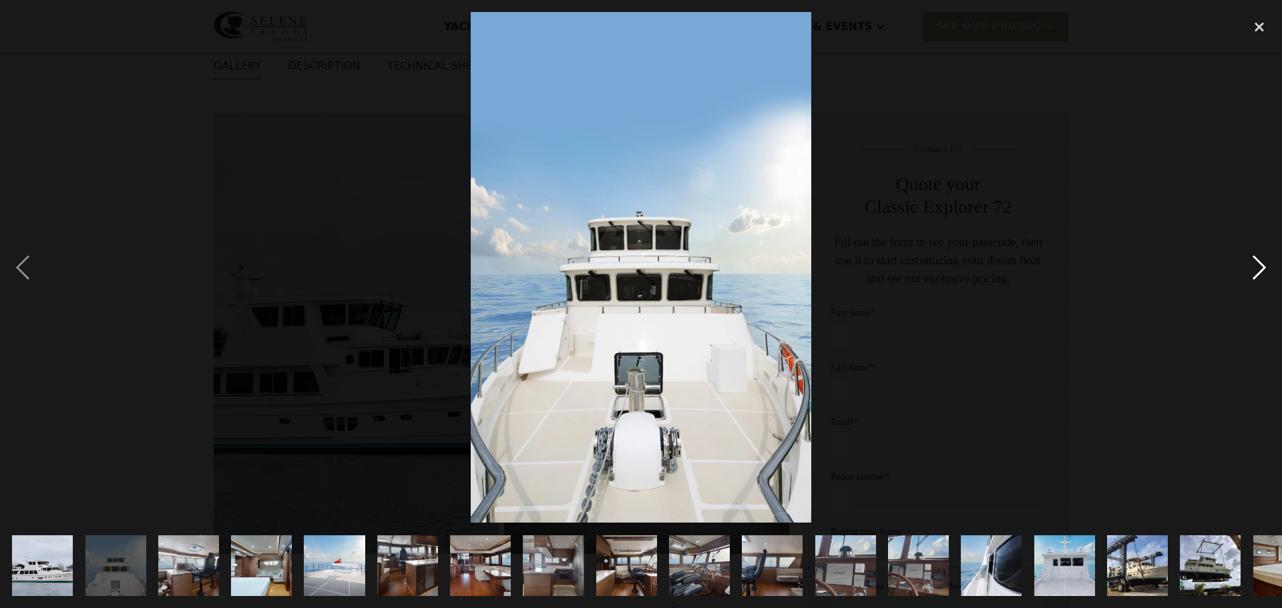
click at [1256, 264] on div "next image" at bounding box center [1259, 267] width 45 height 511
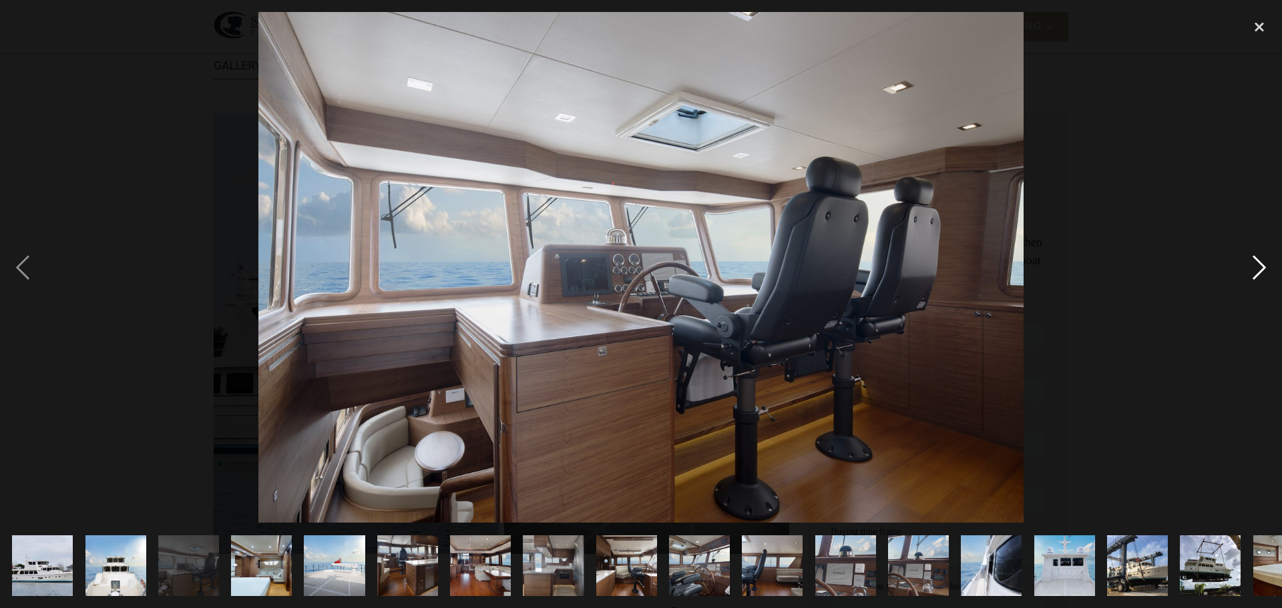
click at [1256, 264] on div "next image" at bounding box center [1259, 267] width 45 height 511
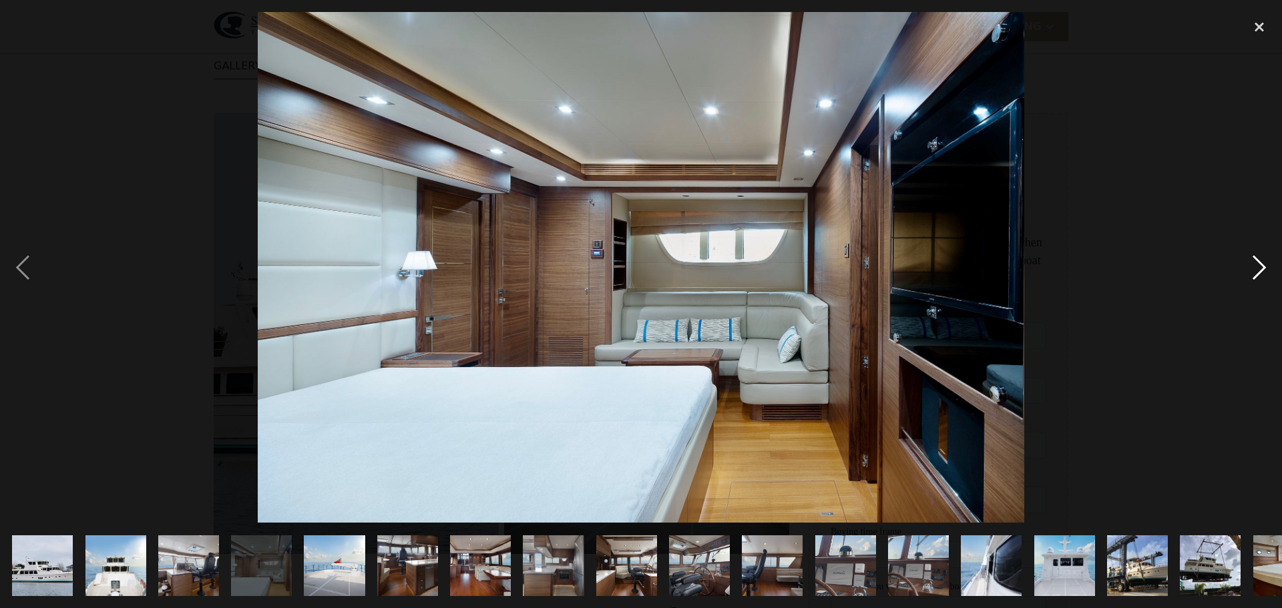
click at [1256, 264] on div "next image" at bounding box center [1259, 267] width 45 height 511
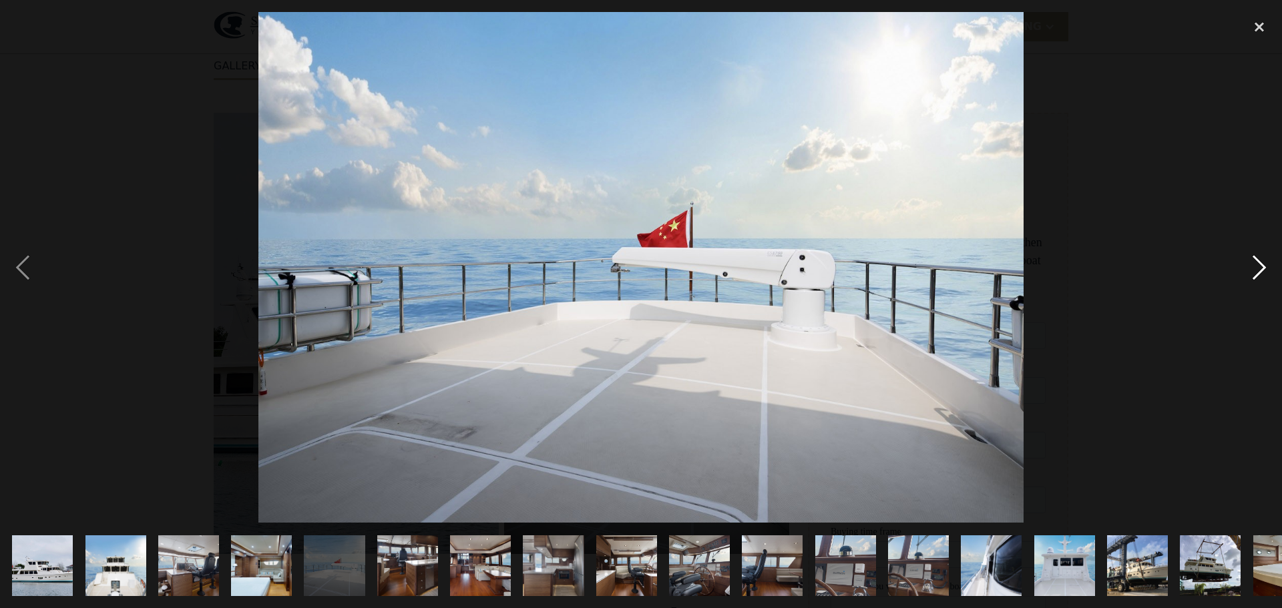
click at [1256, 264] on div "next image" at bounding box center [1259, 267] width 45 height 511
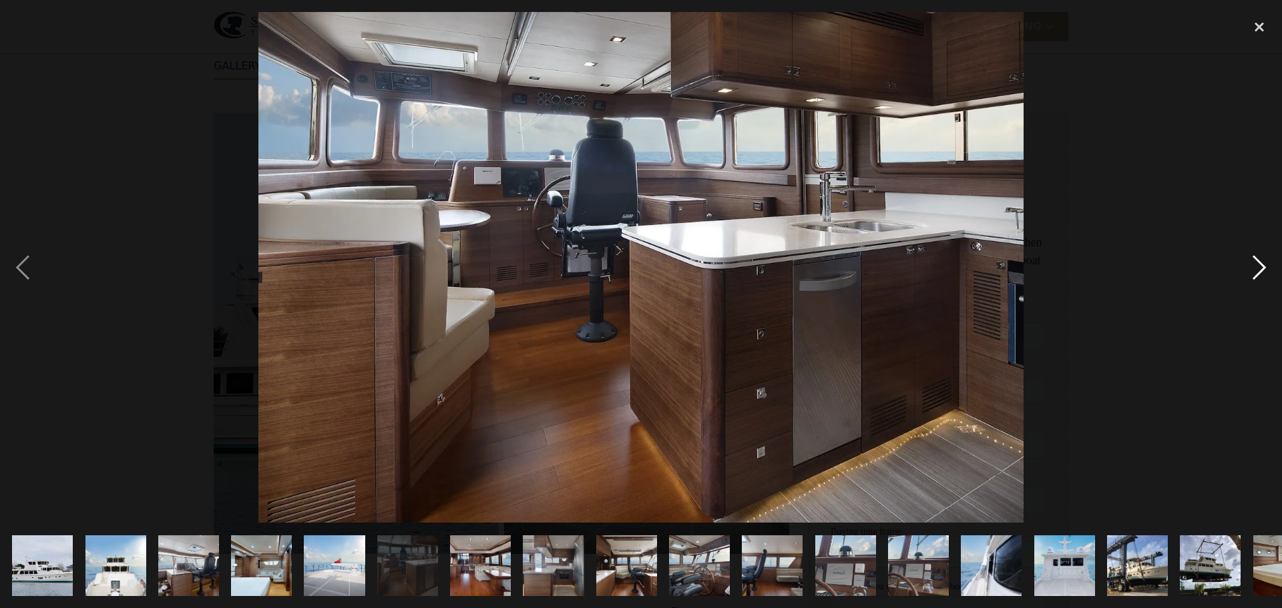
click at [1256, 264] on div "next image" at bounding box center [1259, 267] width 45 height 511
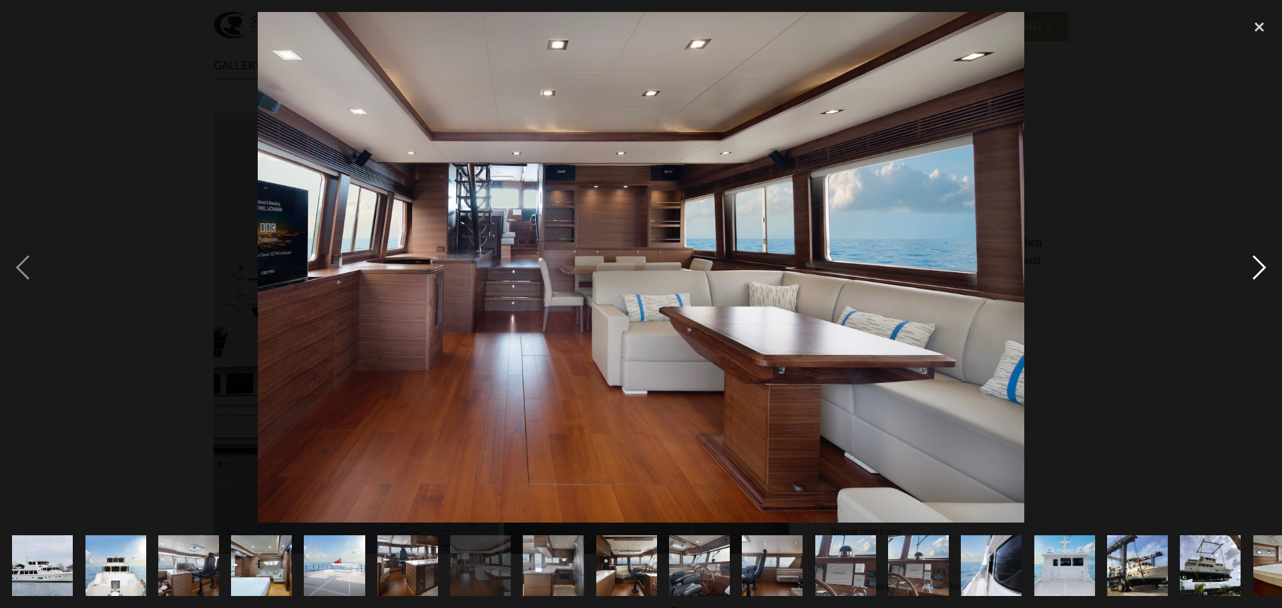
click at [1256, 264] on div "next image" at bounding box center [1259, 267] width 45 height 511
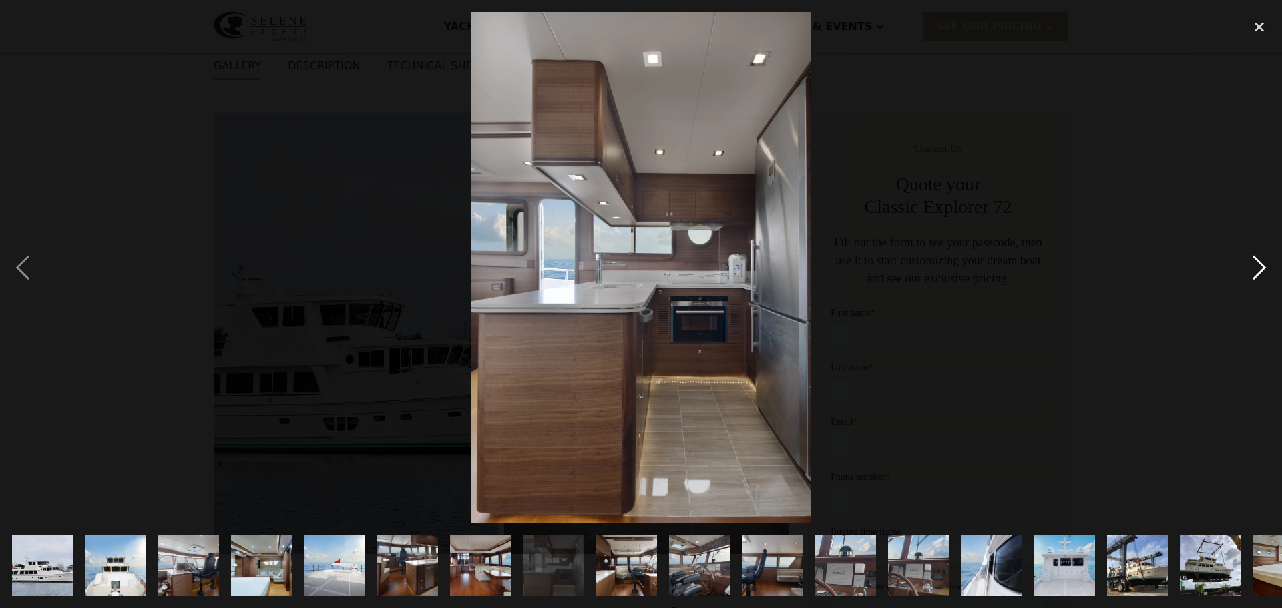
click at [1256, 264] on div "next image" at bounding box center [1259, 267] width 45 height 511
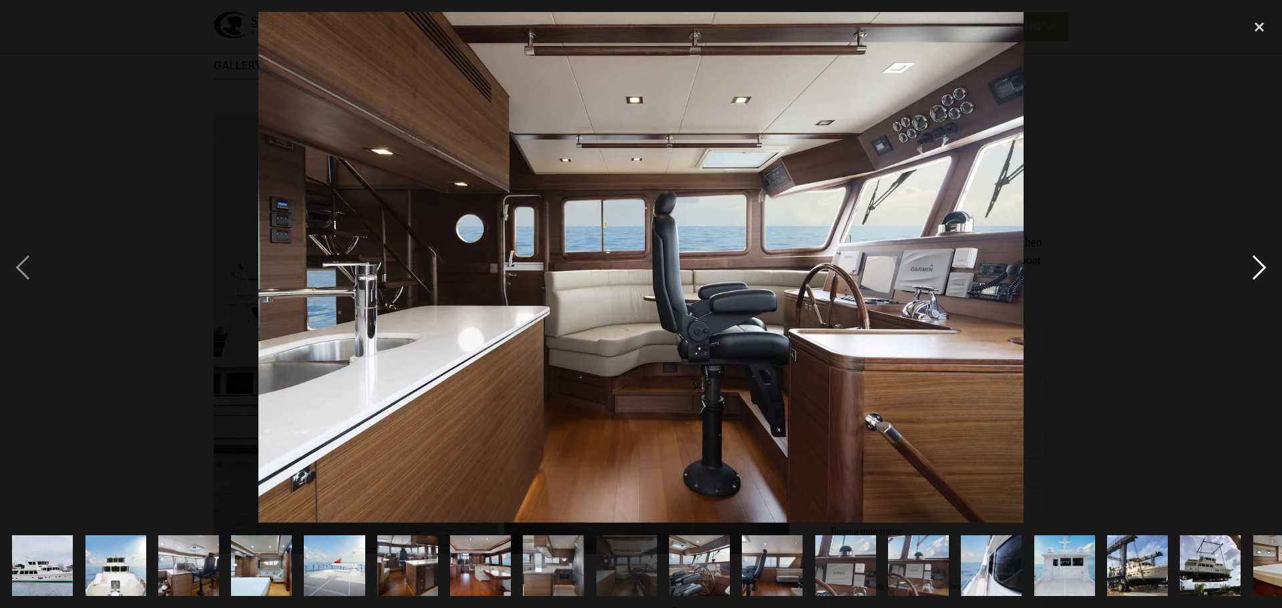
click at [1257, 264] on div "next image" at bounding box center [1259, 267] width 45 height 511
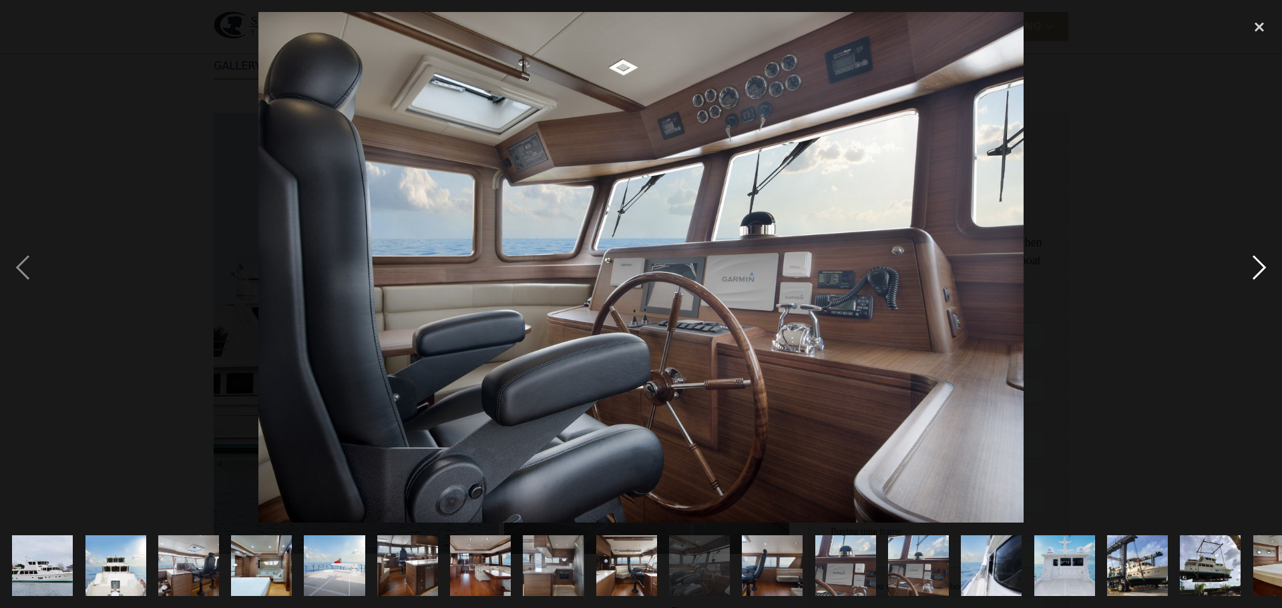
click at [1257, 264] on div "next image" at bounding box center [1259, 267] width 45 height 511
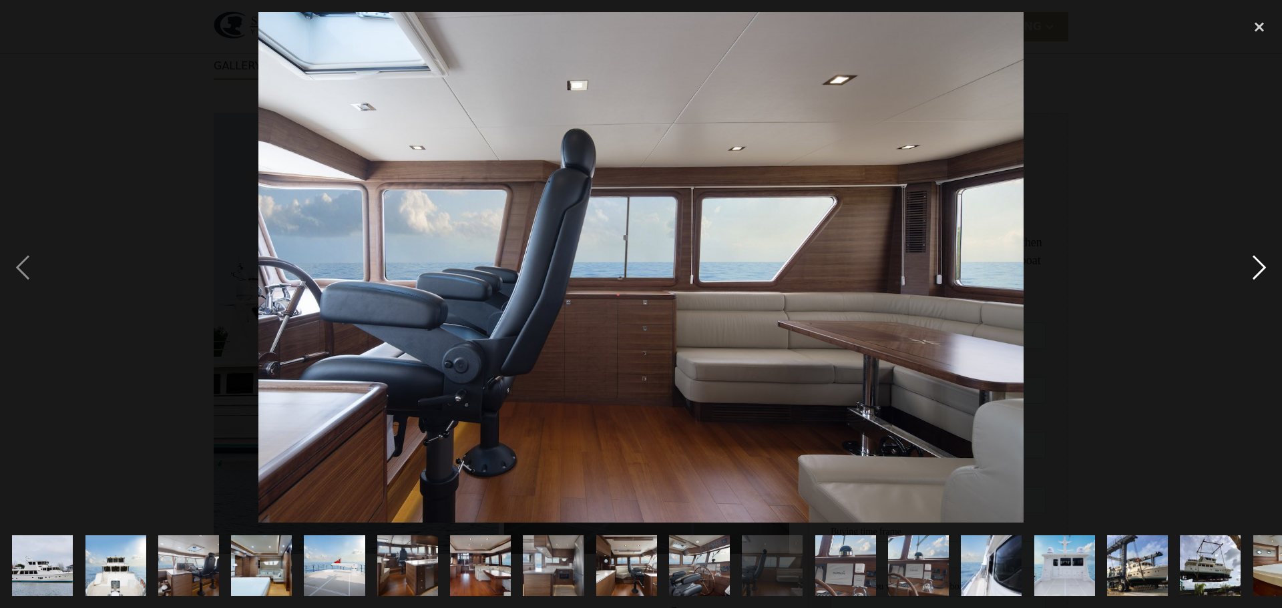
click at [1257, 264] on div "next image" at bounding box center [1259, 267] width 45 height 511
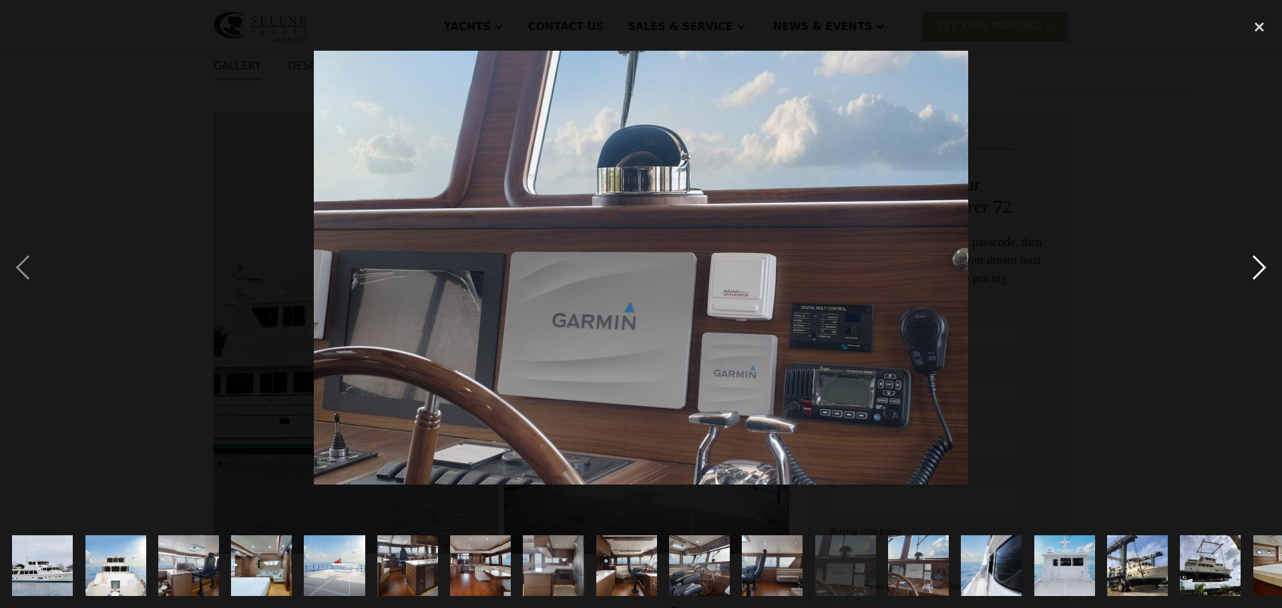
click at [1257, 264] on div "next image" at bounding box center [1259, 267] width 45 height 511
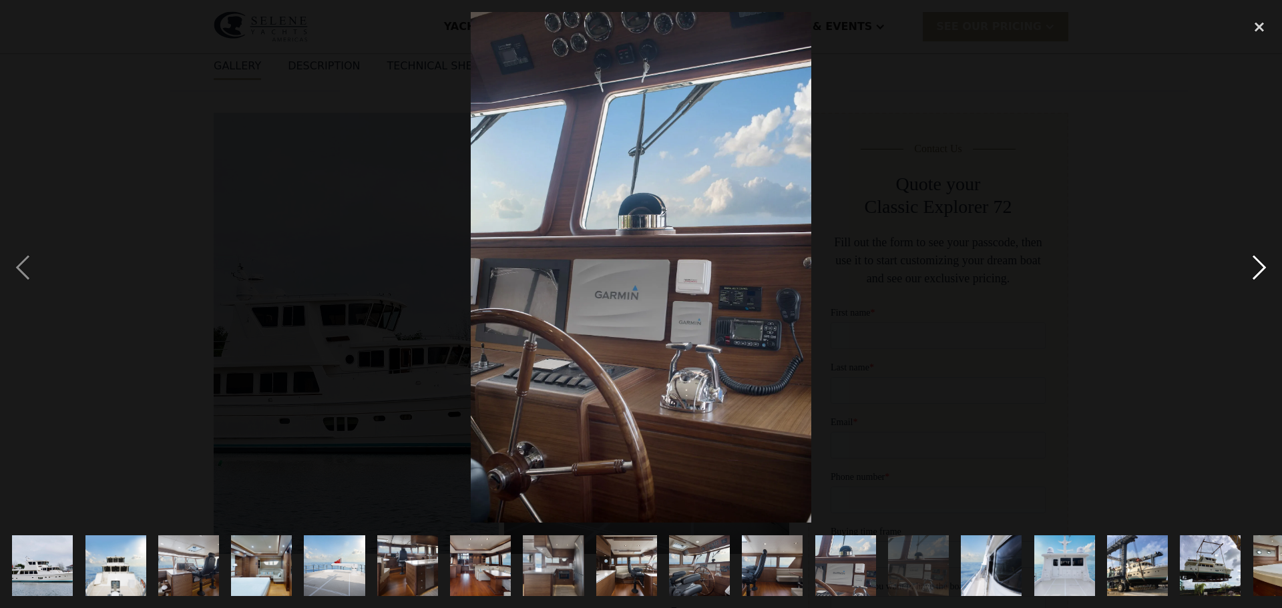
click at [1257, 264] on div "next image" at bounding box center [1259, 267] width 45 height 511
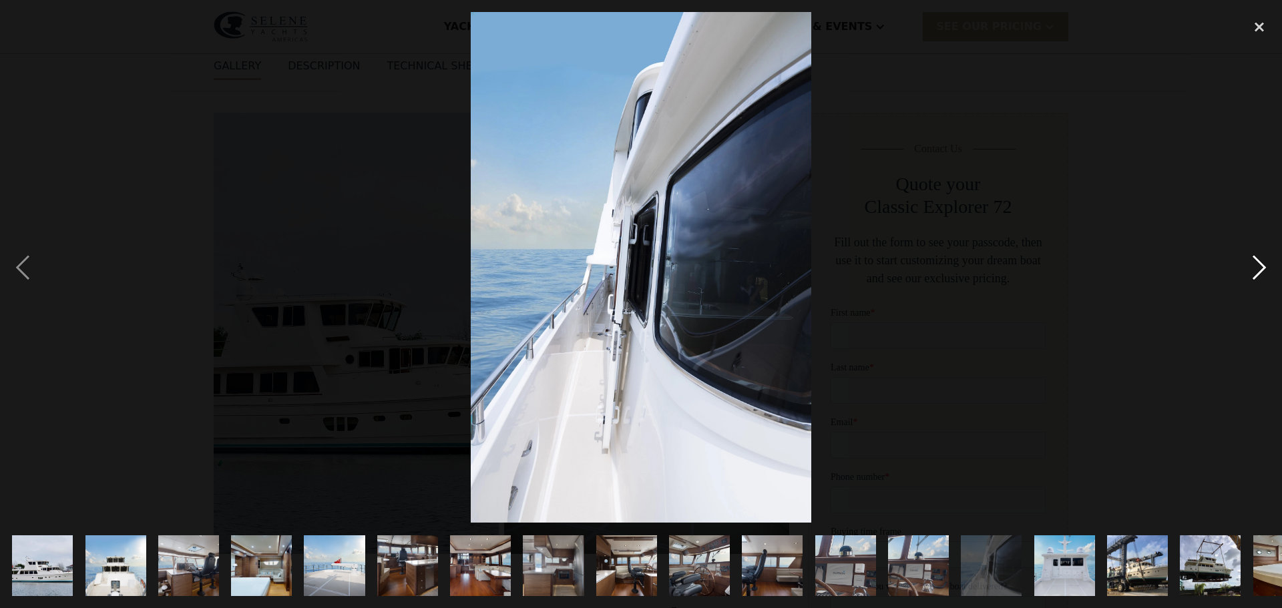
click at [1257, 264] on div "next image" at bounding box center [1259, 267] width 45 height 511
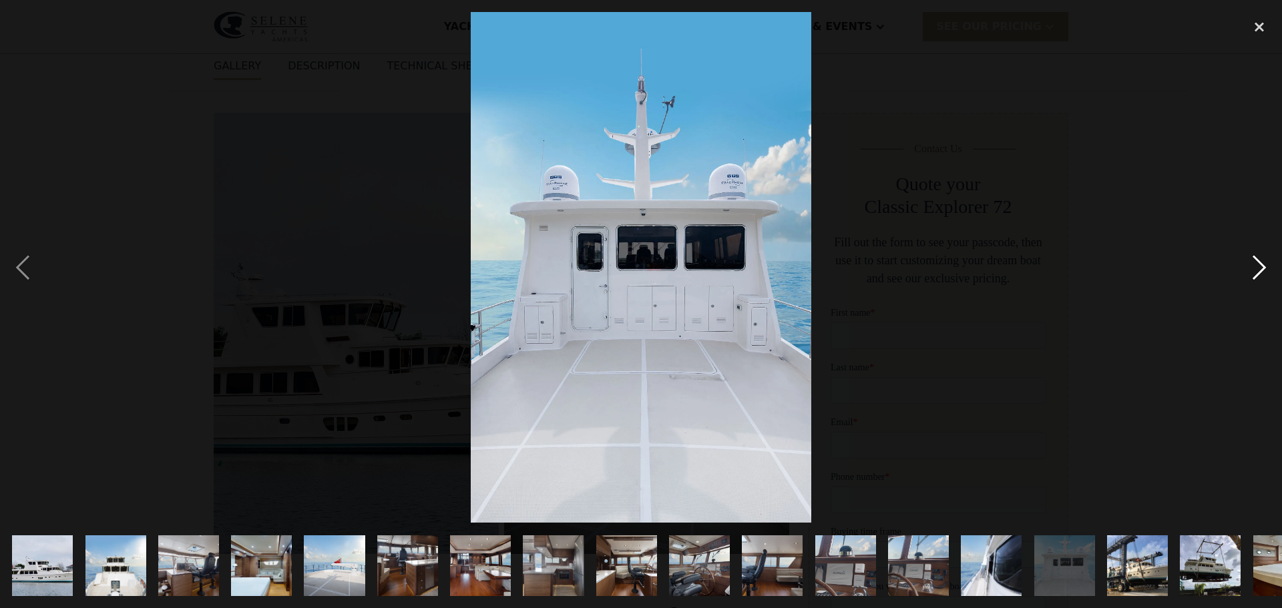
click at [1256, 264] on div "next image" at bounding box center [1259, 267] width 45 height 511
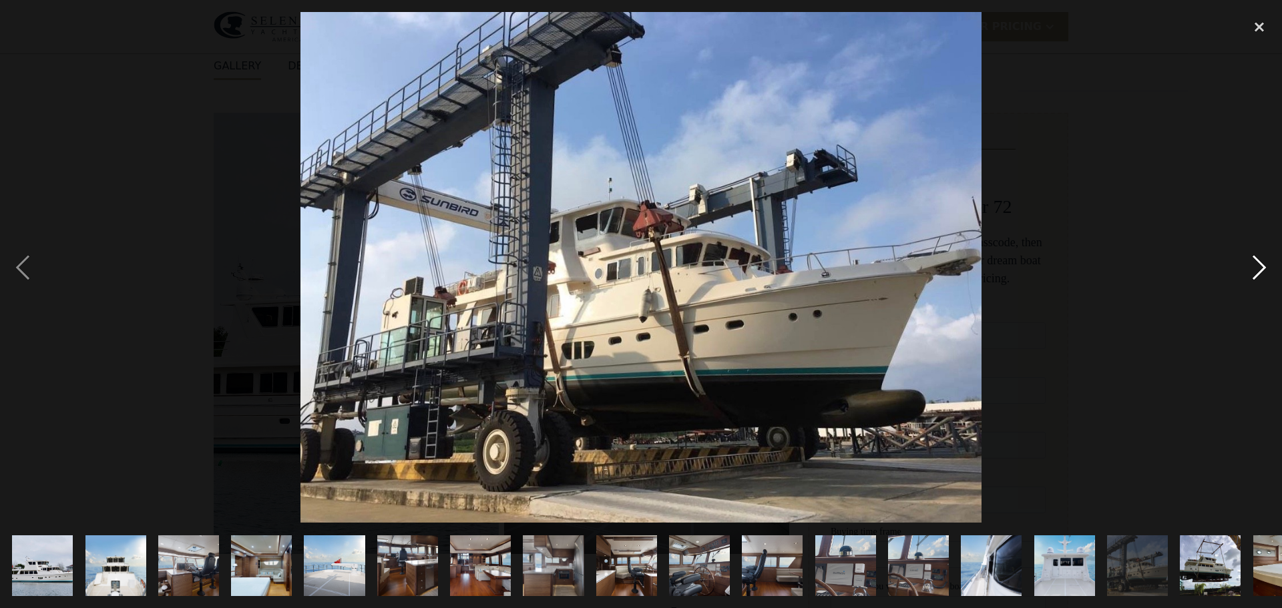
click at [1256, 264] on div "next image" at bounding box center [1259, 267] width 45 height 511
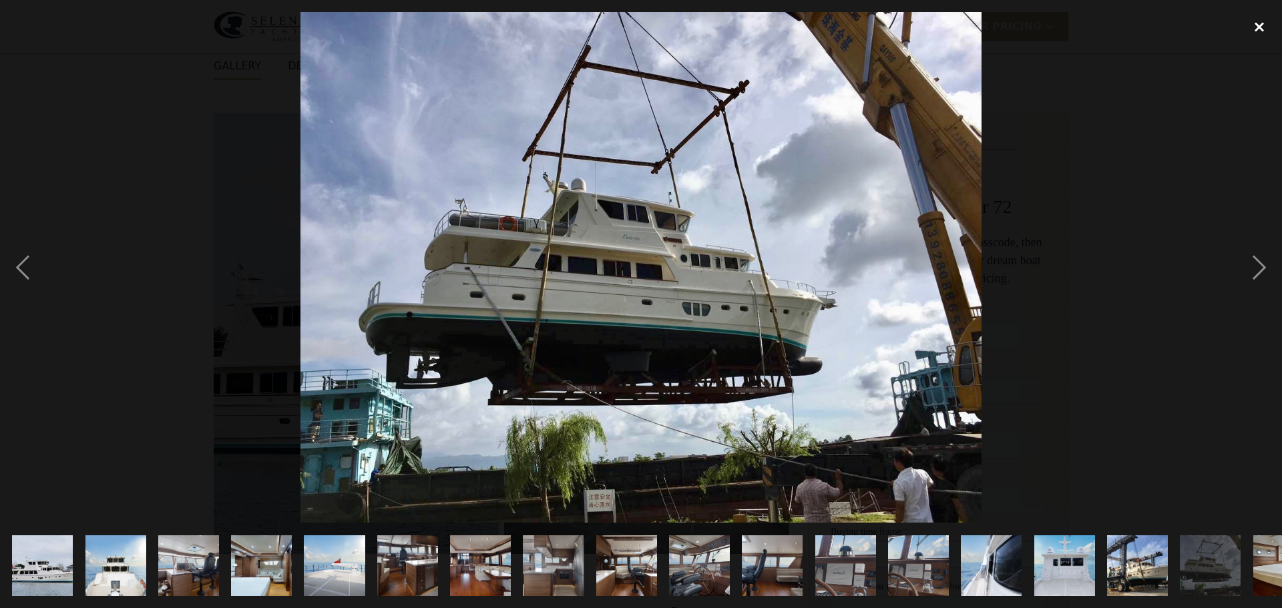
click at [1260, 27] on div "close lightbox" at bounding box center [1259, 26] width 45 height 29
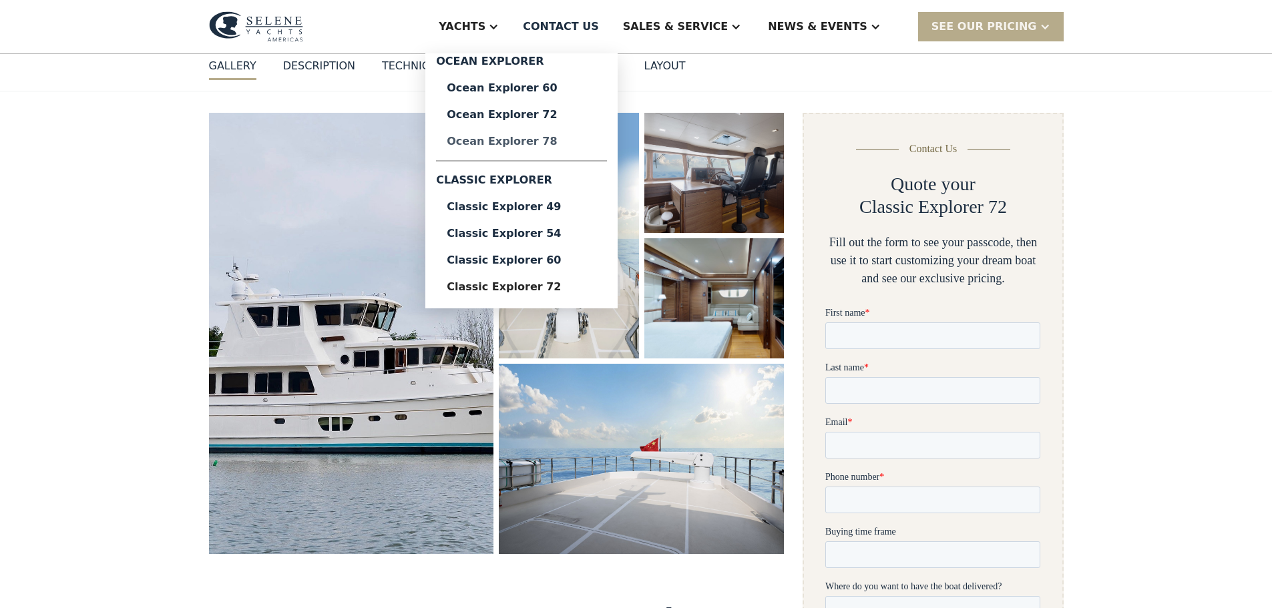
click at [580, 146] on div "Ocean Explorer 78" at bounding box center [522, 141] width 150 height 11
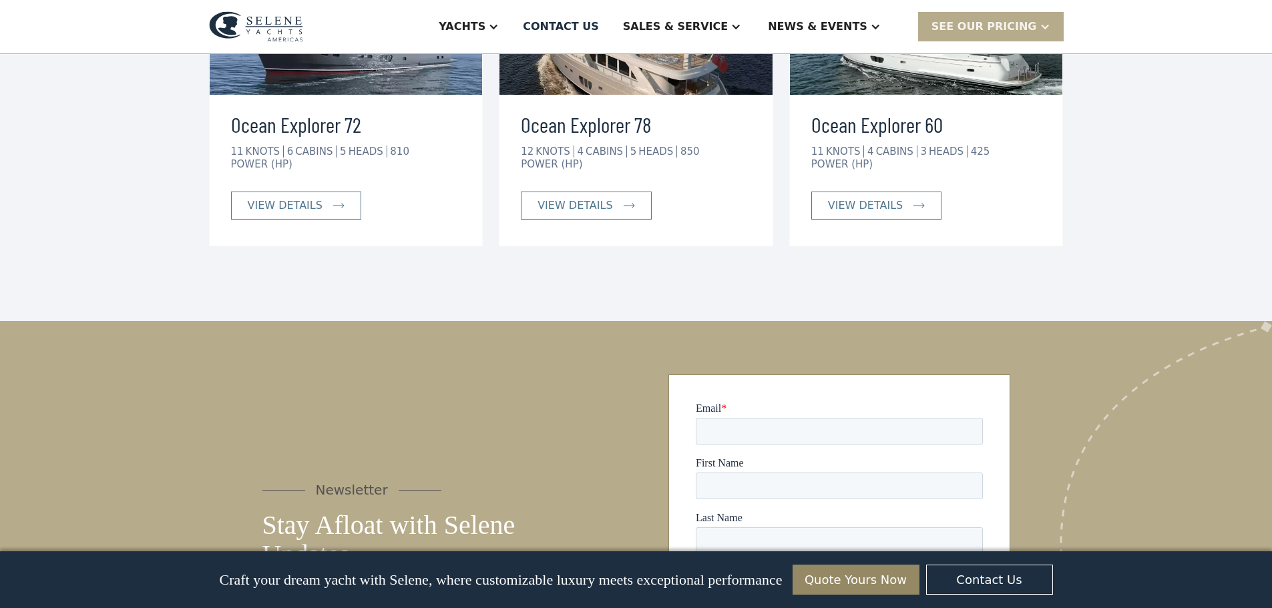
scroll to position [2604, 0]
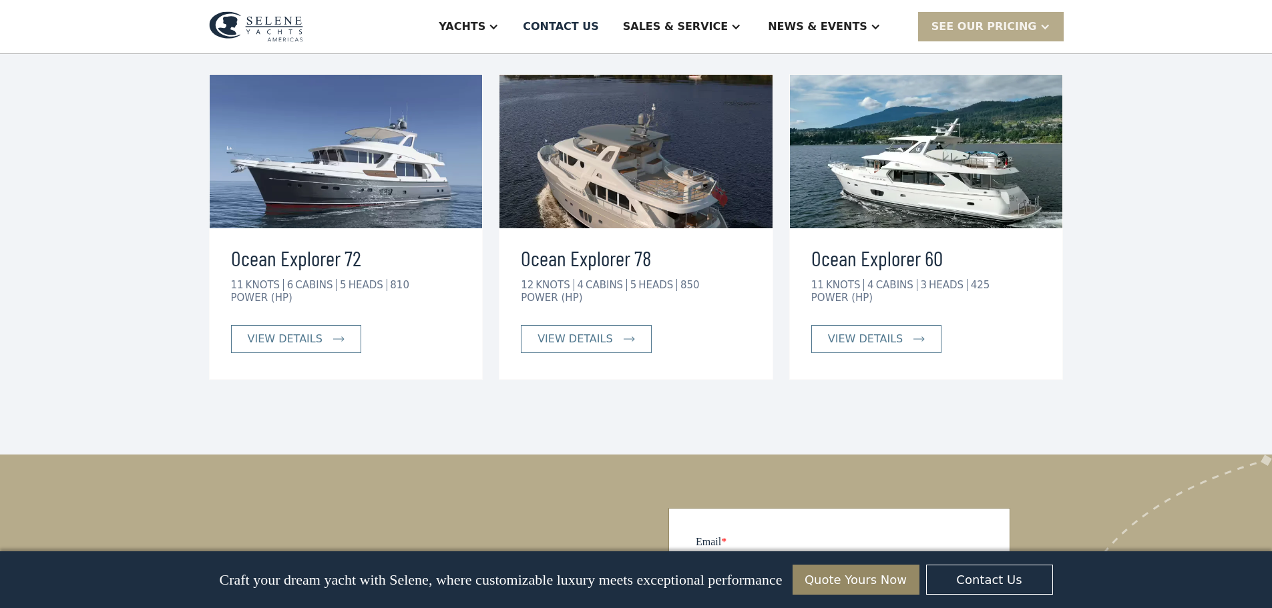
click at [335, 228] on img at bounding box center [346, 152] width 273 height 154
click at [281, 347] on div "view details" at bounding box center [285, 339] width 75 height 16
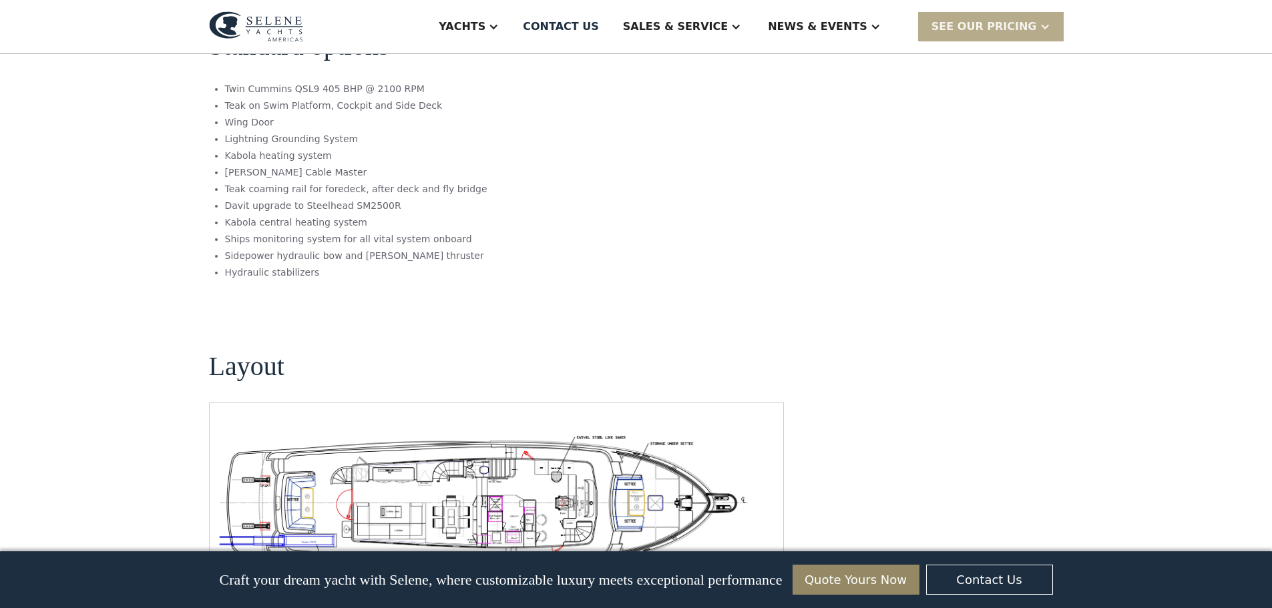
scroll to position [2405, 0]
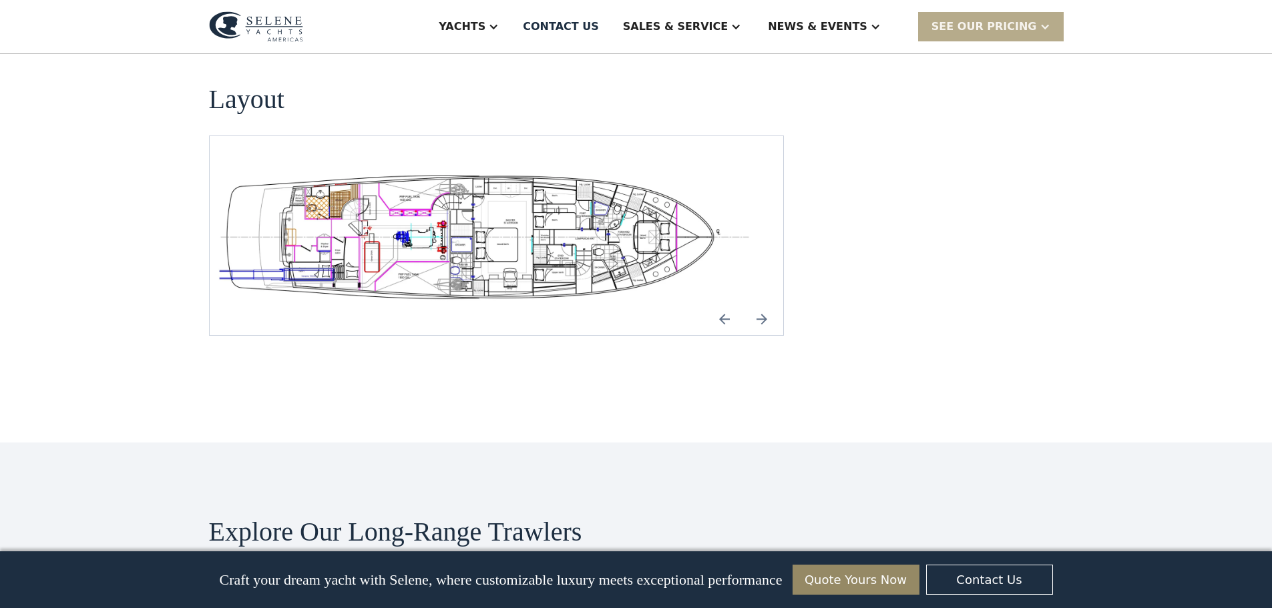
click at [538, 285] on img "open lightbox" at bounding box center [483, 235] width 553 height 135
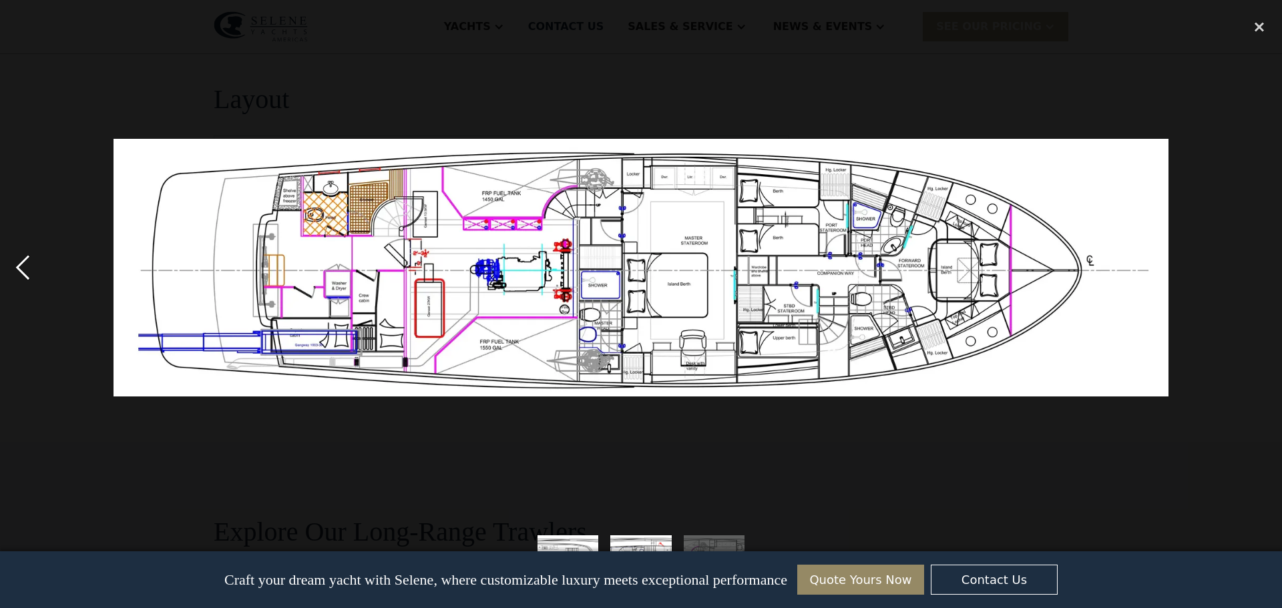
click at [17, 269] on div "previous image" at bounding box center [22, 267] width 45 height 511
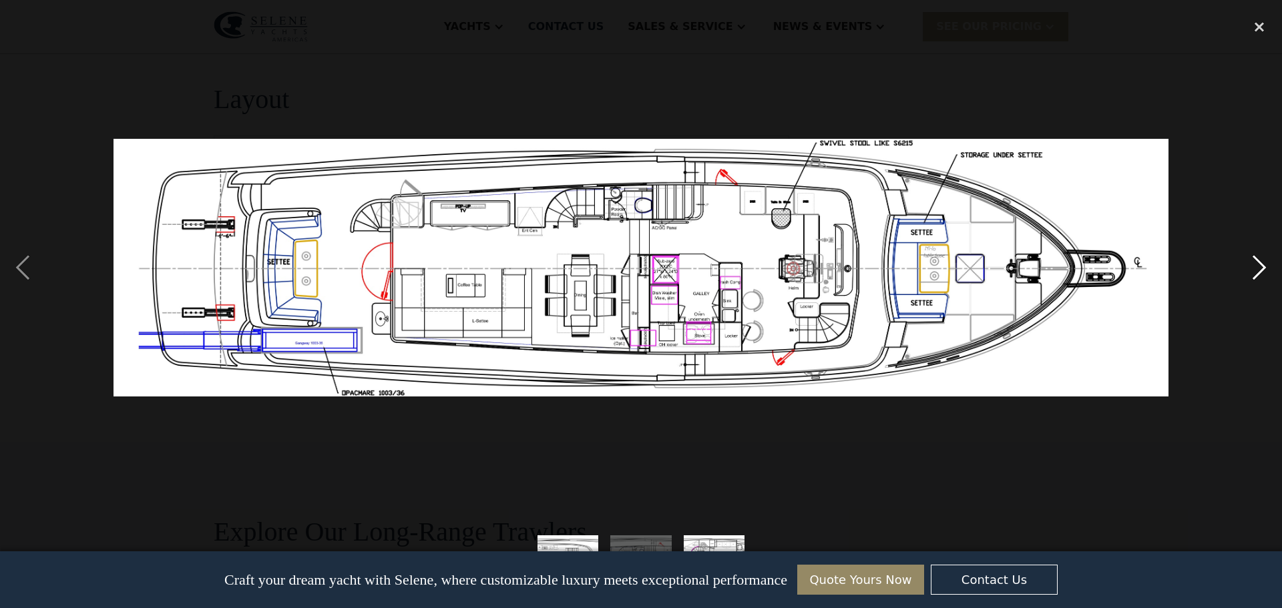
click at [1262, 264] on div "next image" at bounding box center [1259, 267] width 45 height 511
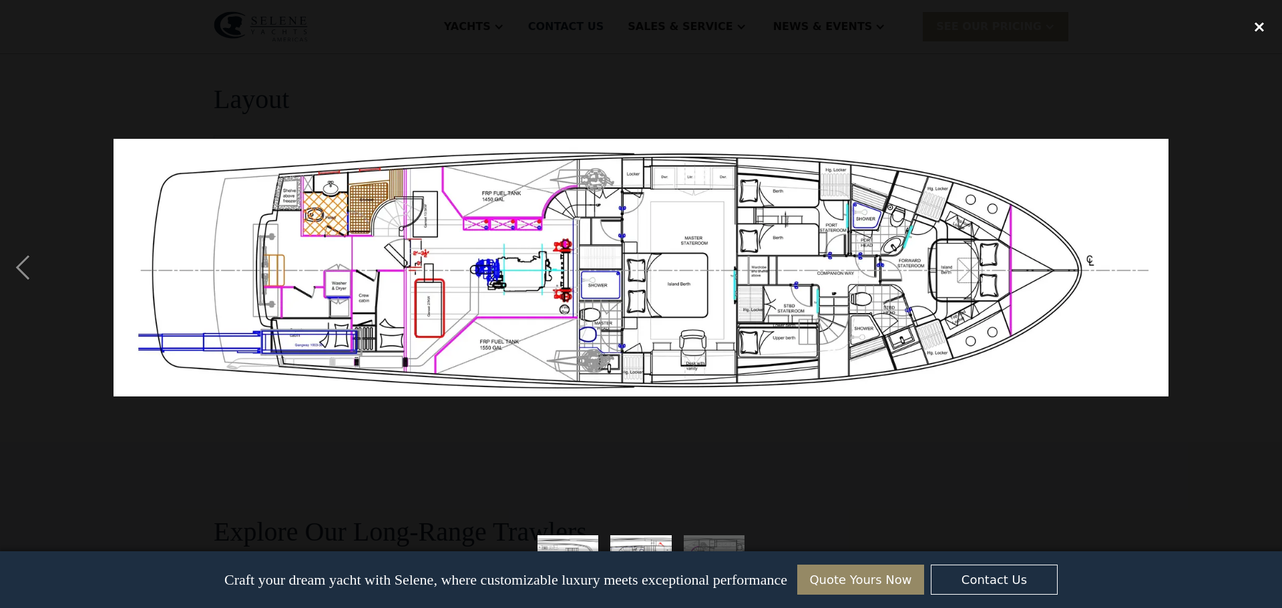
click at [1261, 25] on div "close lightbox" at bounding box center [1259, 26] width 45 height 29
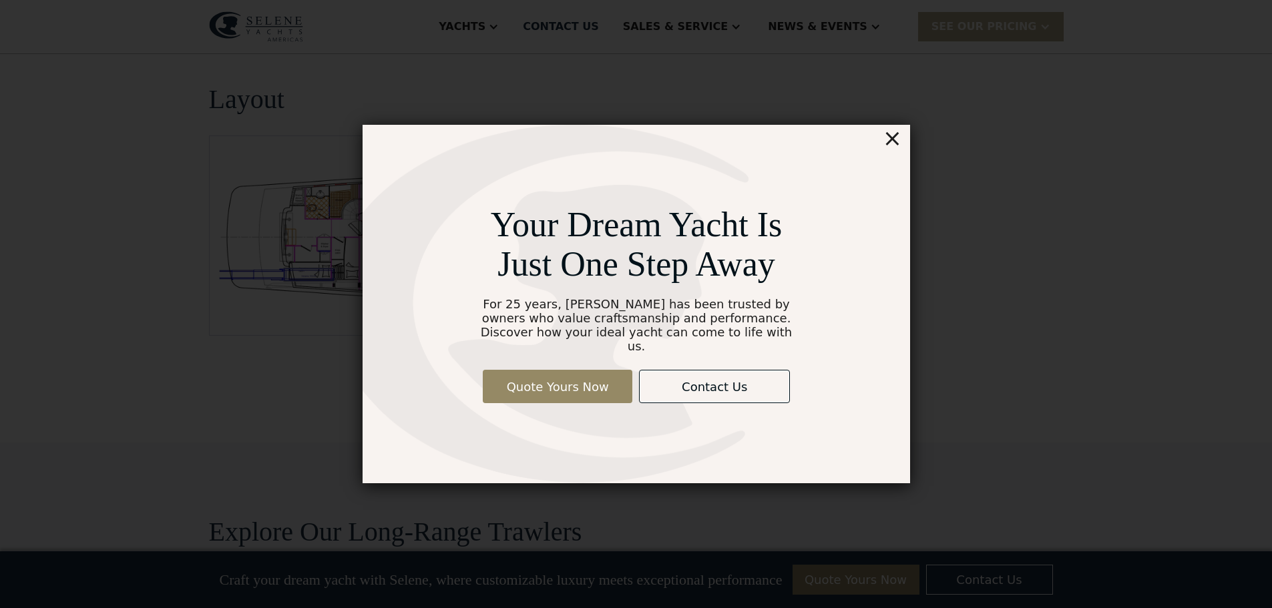
click at [899, 134] on div "×" at bounding box center [891, 138] width 19 height 27
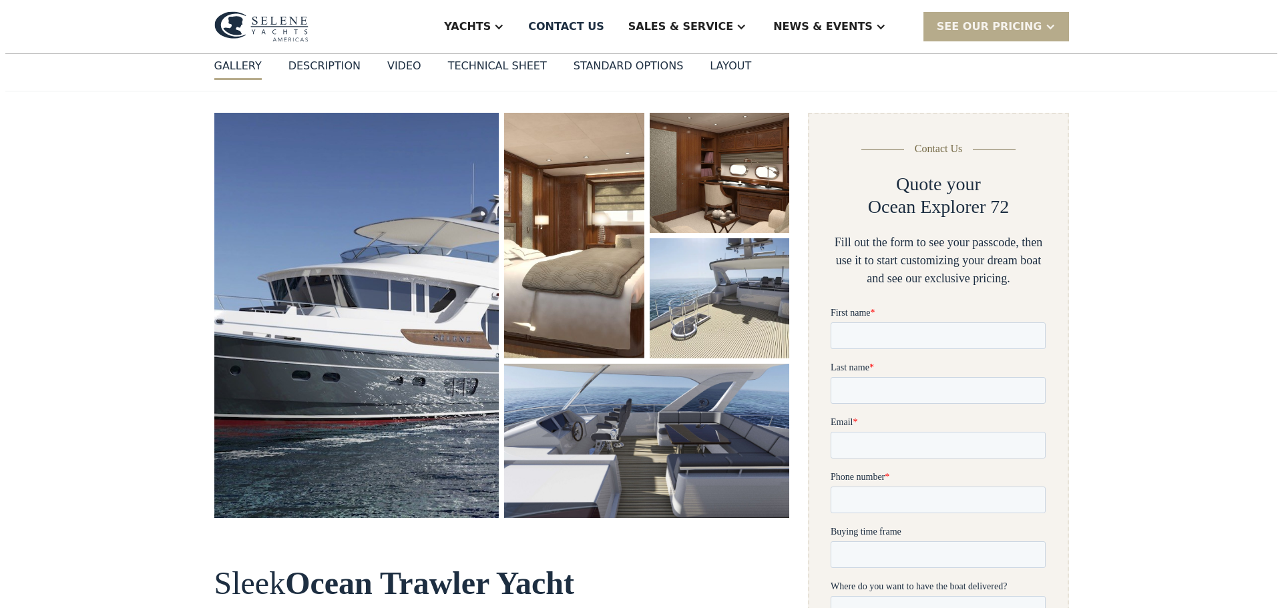
scroll to position [67, 0]
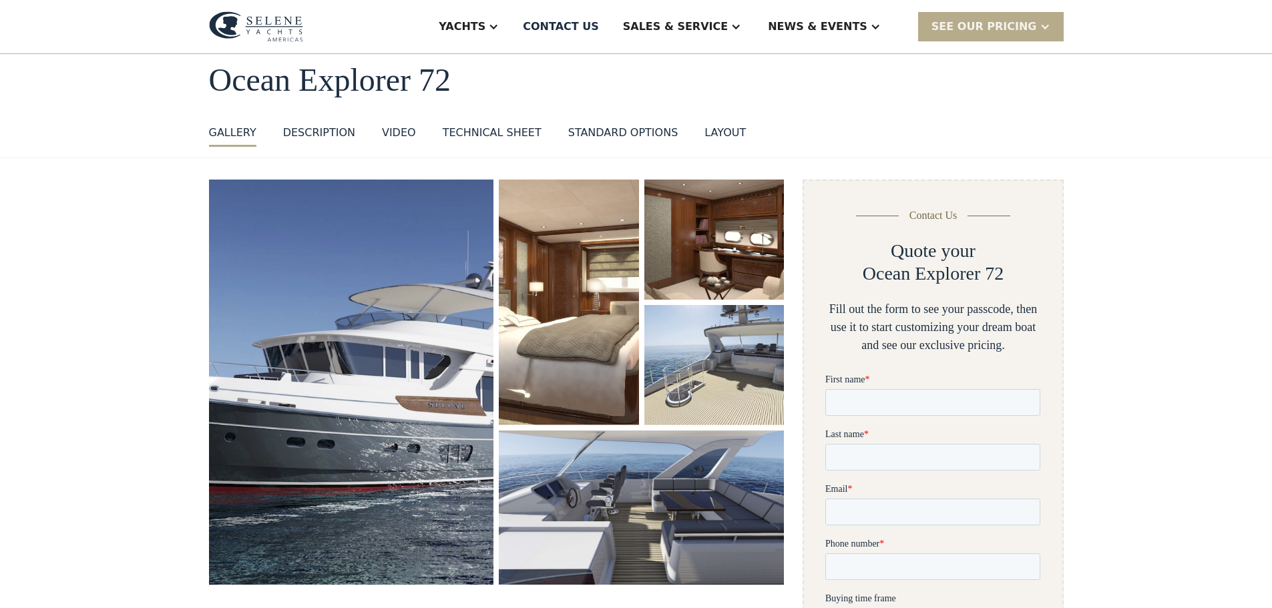
click at [319, 352] on img "open lightbox" at bounding box center [351, 382] width 285 height 405
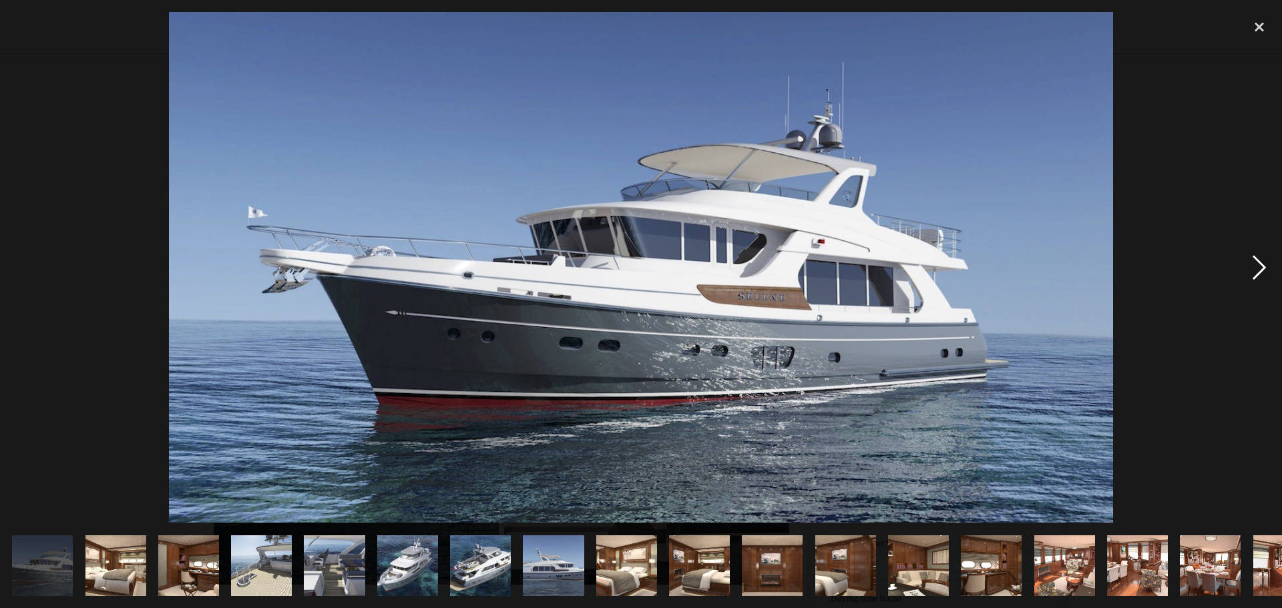
click at [1261, 264] on div "next image" at bounding box center [1259, 267] width 45 height 511
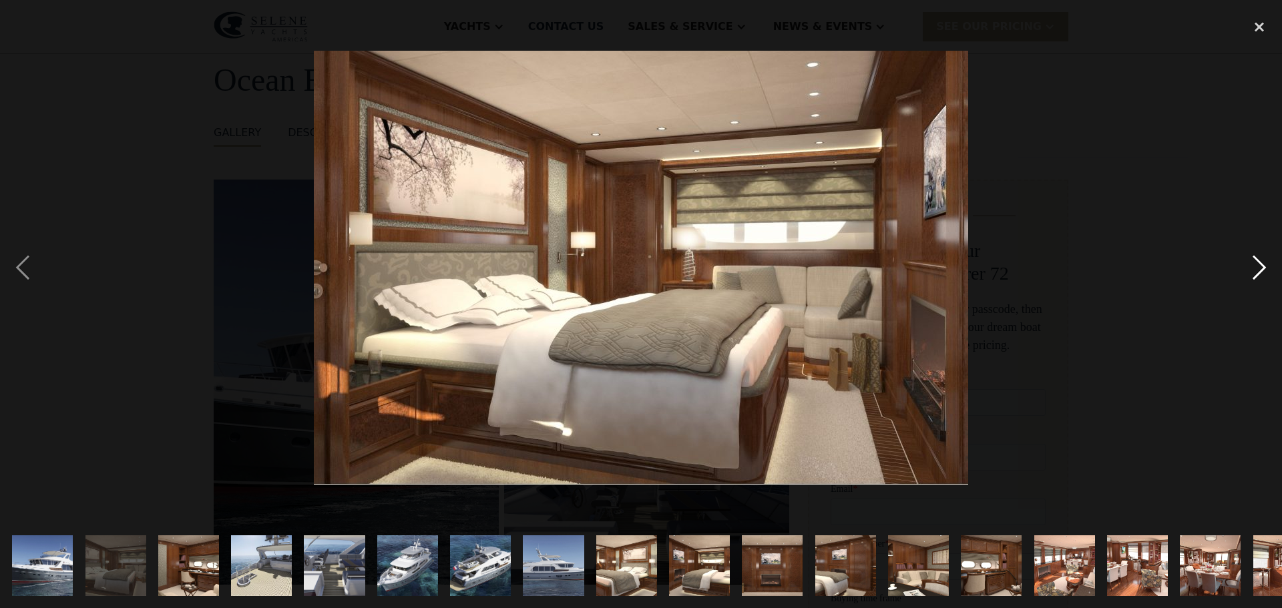
click at [1261, 264] on div "next image" at bounding box center [1259, 267] width 45 height 511
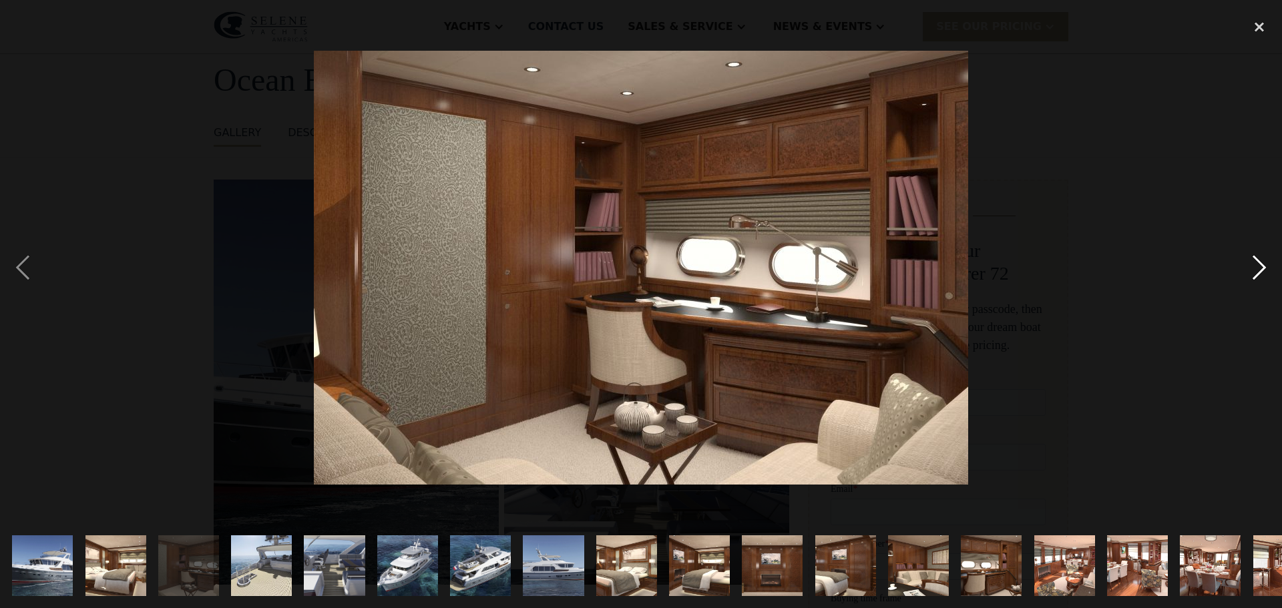
click at [1261, 264] on div "next image" at bounding box center [1259, 267] width 45 height 511
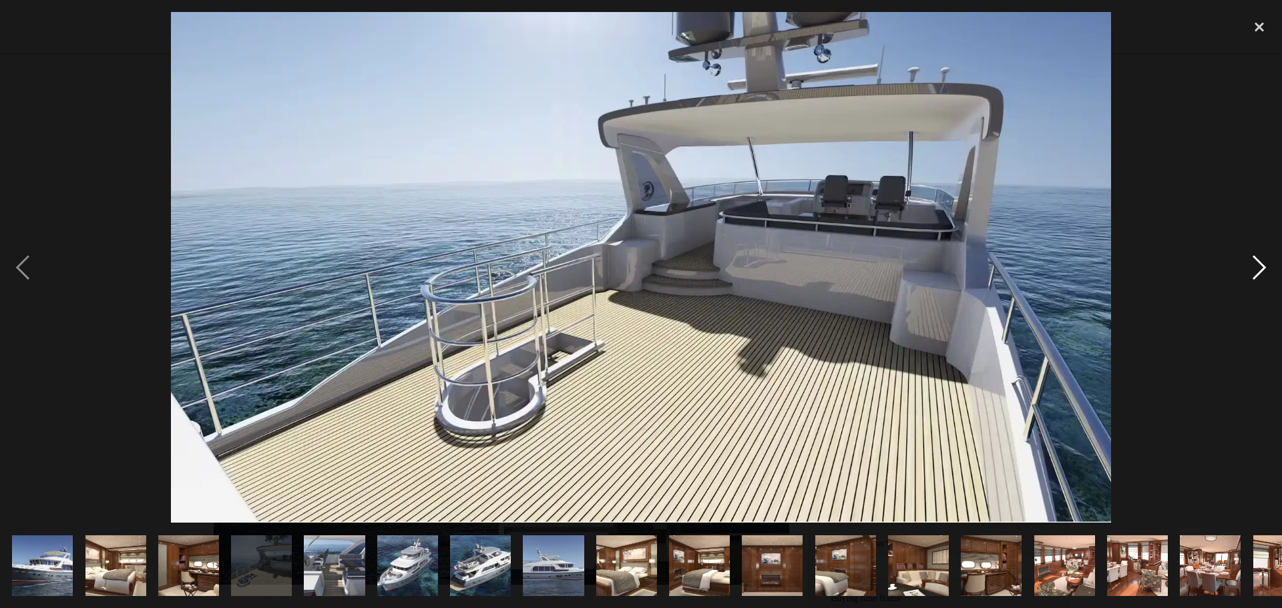
click at [1261, 264] on div "next image" at bounding box center [1259, 267] width 45 height 511
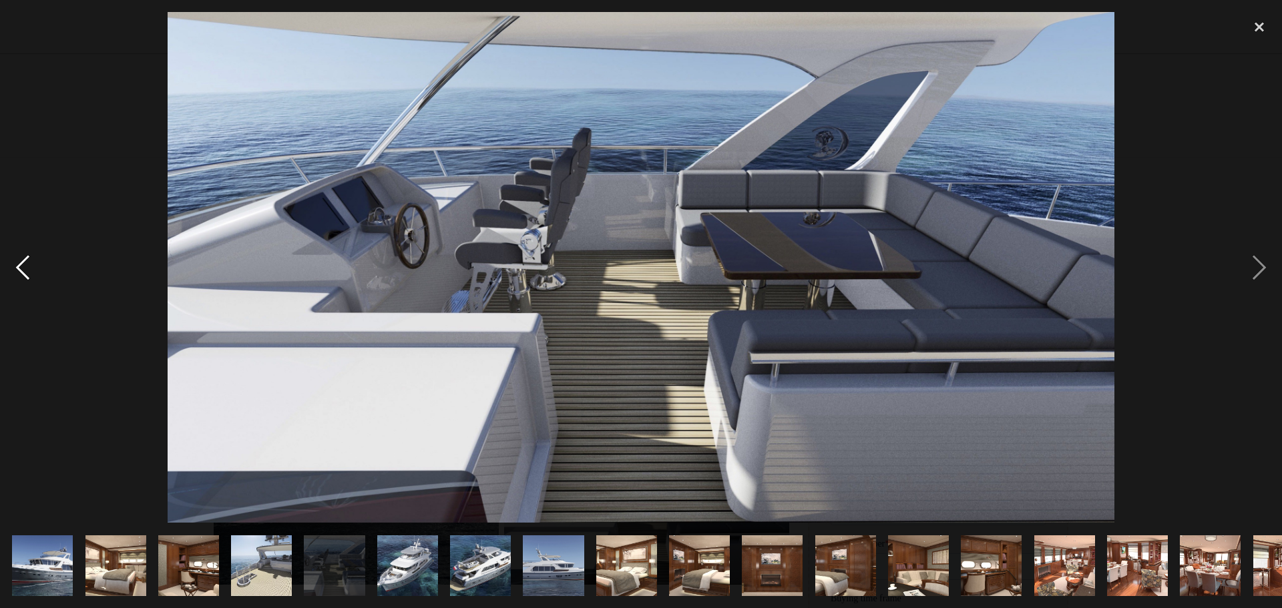
click at [25, 259] on div "previous image" at bounding box center [22, 267] width 45 height 511
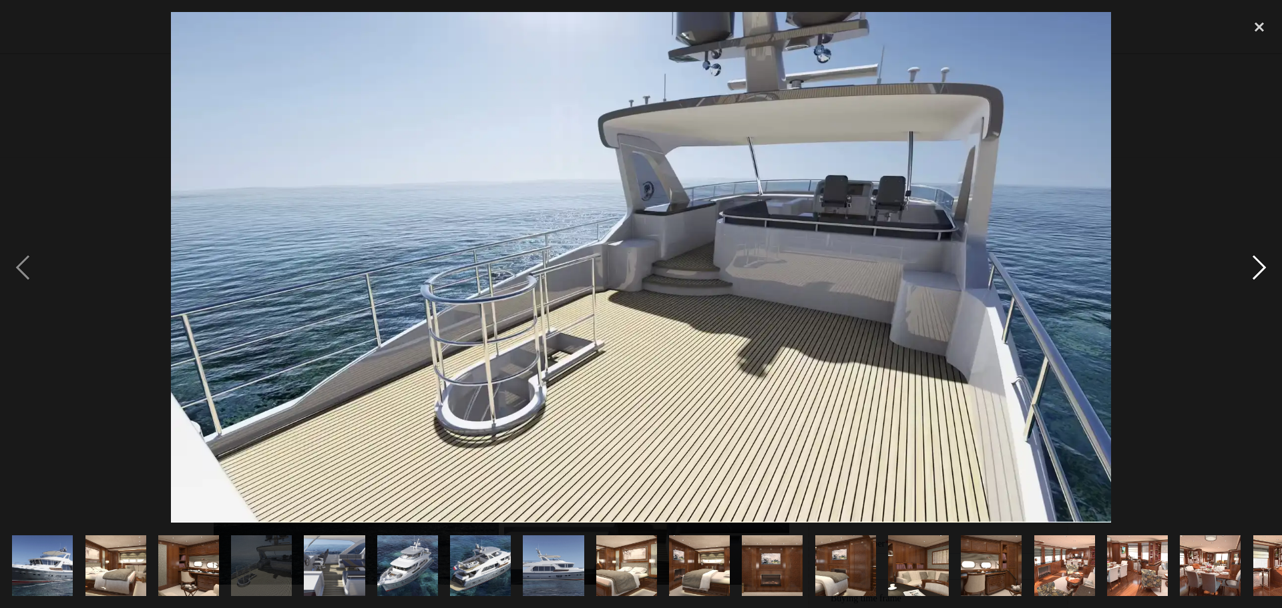
click at [1261, 264] on div "next image" at bounding box center [1259, 267] width 45 height 511
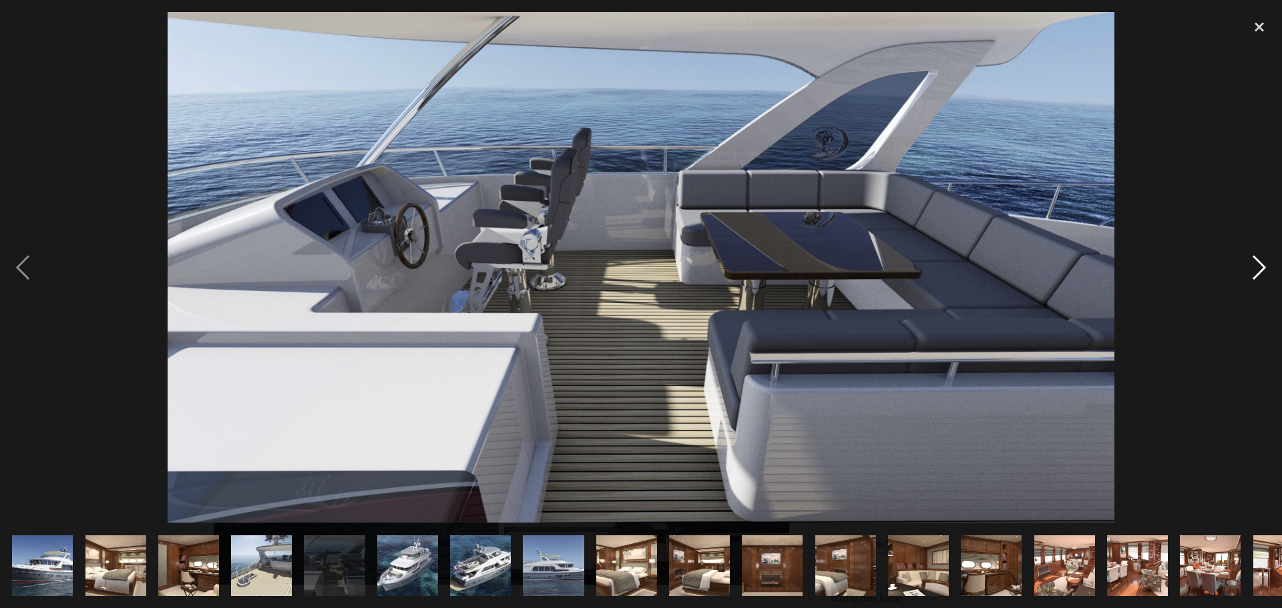
click at [1261, 264] on div "next image" at bounding box center [1259, 267] width 45 height 511
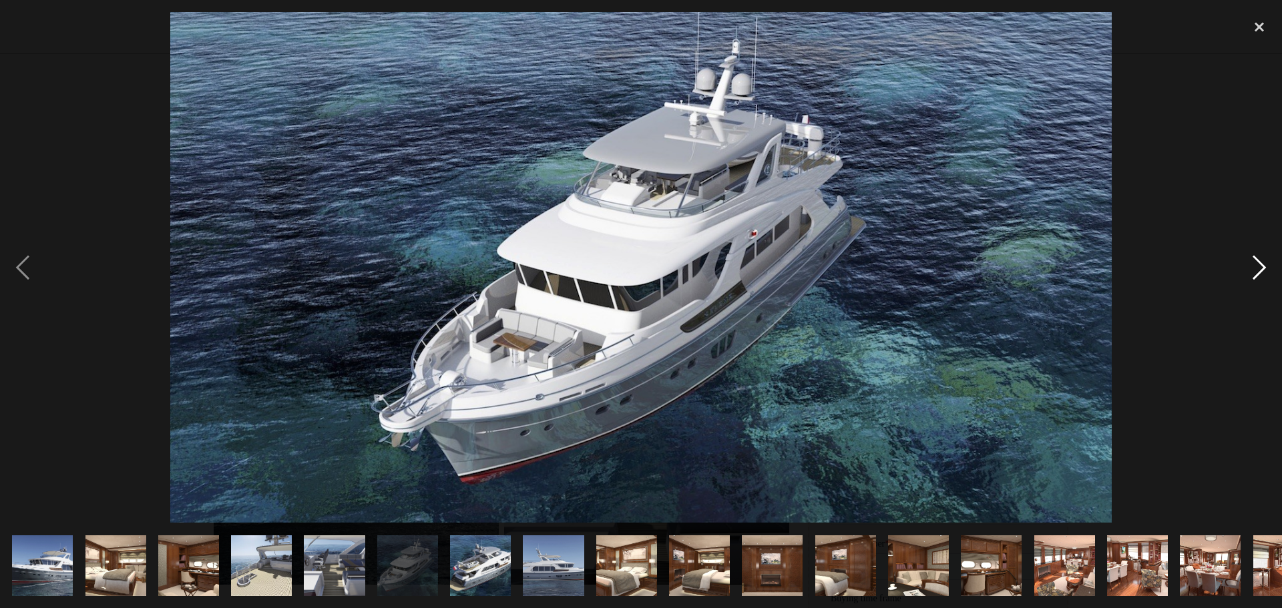
click at [1261, 264] on div "next image" at bounding box center [1259, 267] width 45 height 511
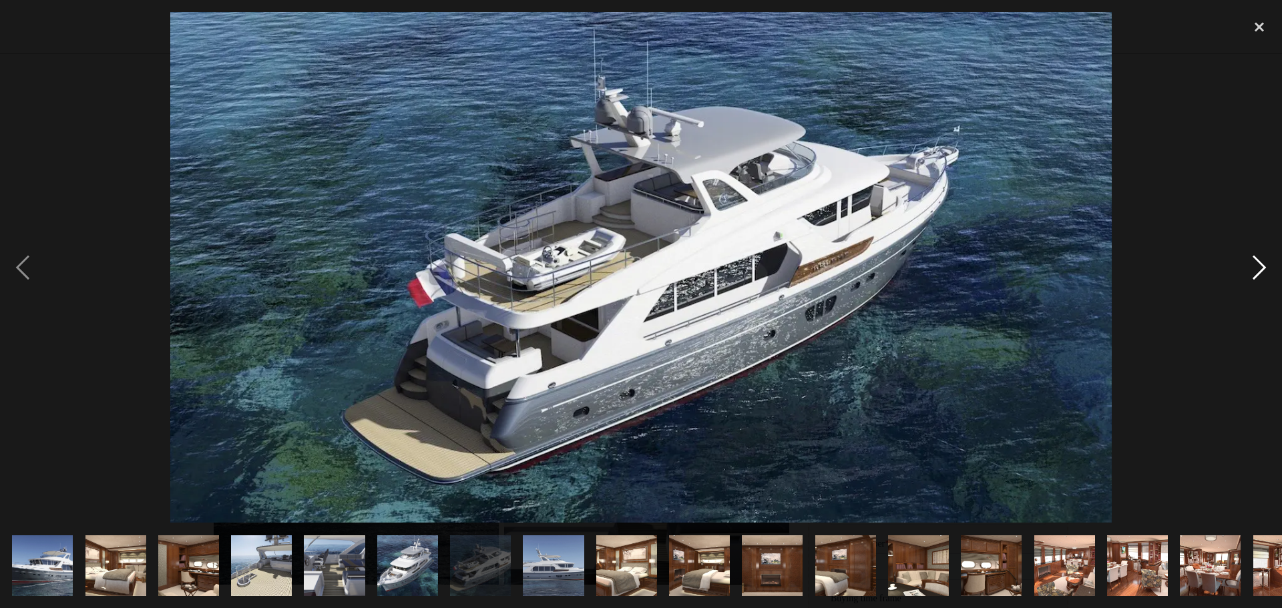
drag, startPoint x: 1266, startPoint y: 262, endPoint x: 1258, endPoint y: 264, distance: 7.6
click at [1258, 264] on div "next image" at bounding box center [1259, 267] width 45 height 511
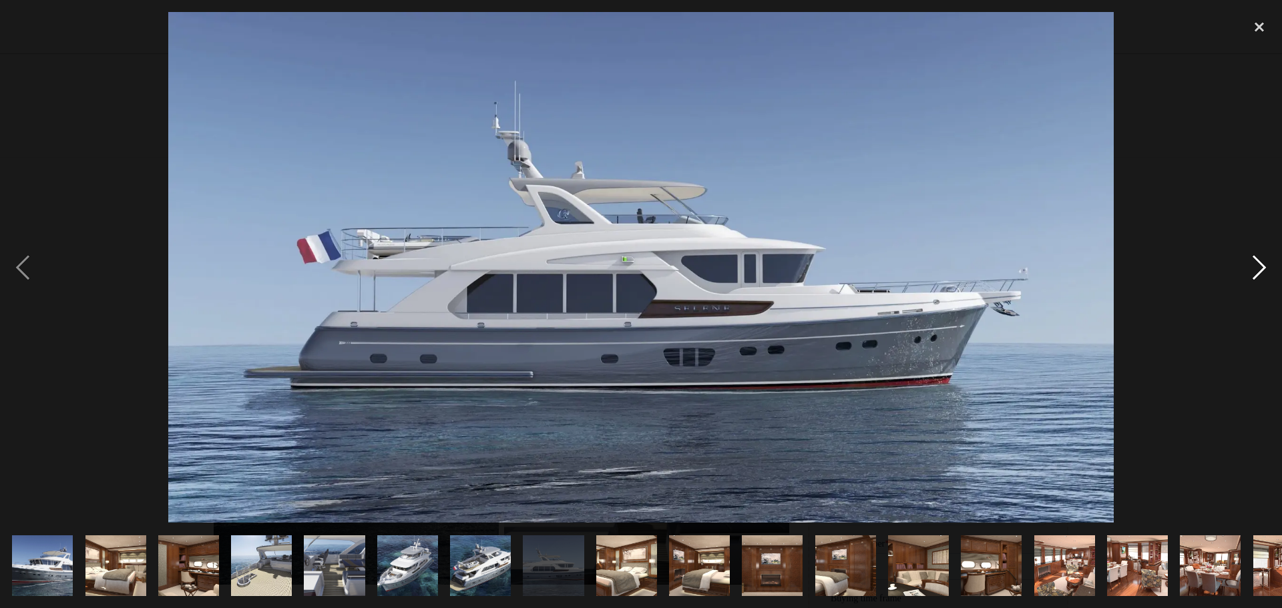
click at [1259, 263] on div "next image" at bounding box center [1259, 267] width 45 height 511
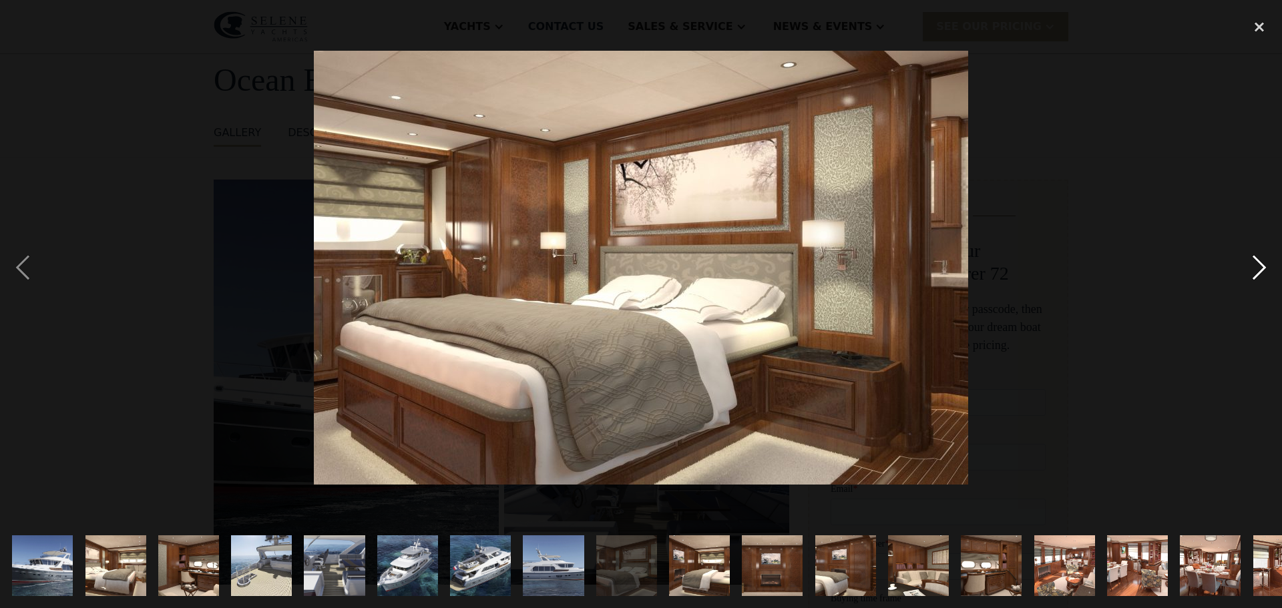
click at [1259, 263] on div "next image" at bounding box center [1259, 267] width 45 height 511
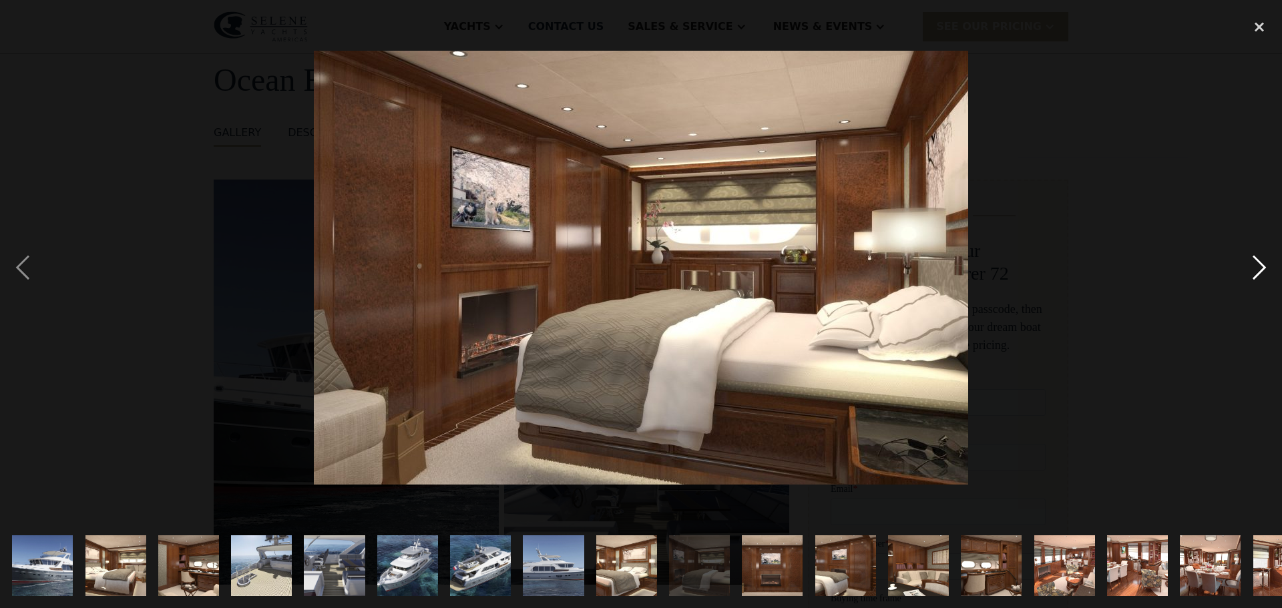
click at [1260, 263] on div "next image" at bounding box center [1259, 267] width 45 height 511
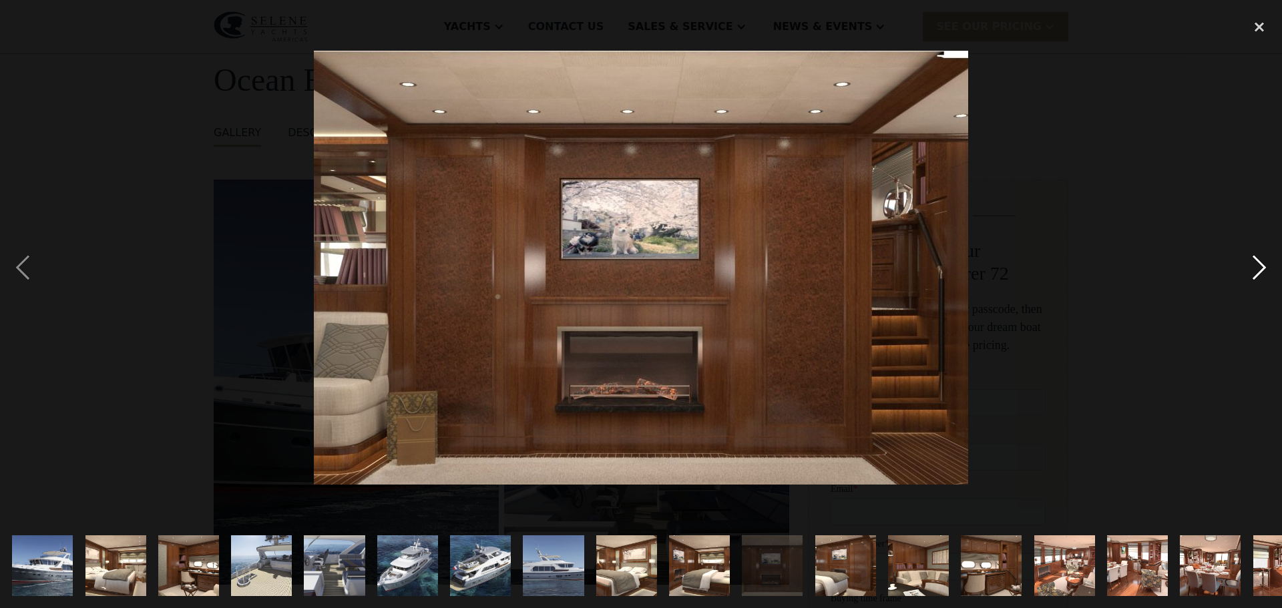
click at [1263, 260] on div "next image" at bounding box center [1259, 267] width 45 height 511
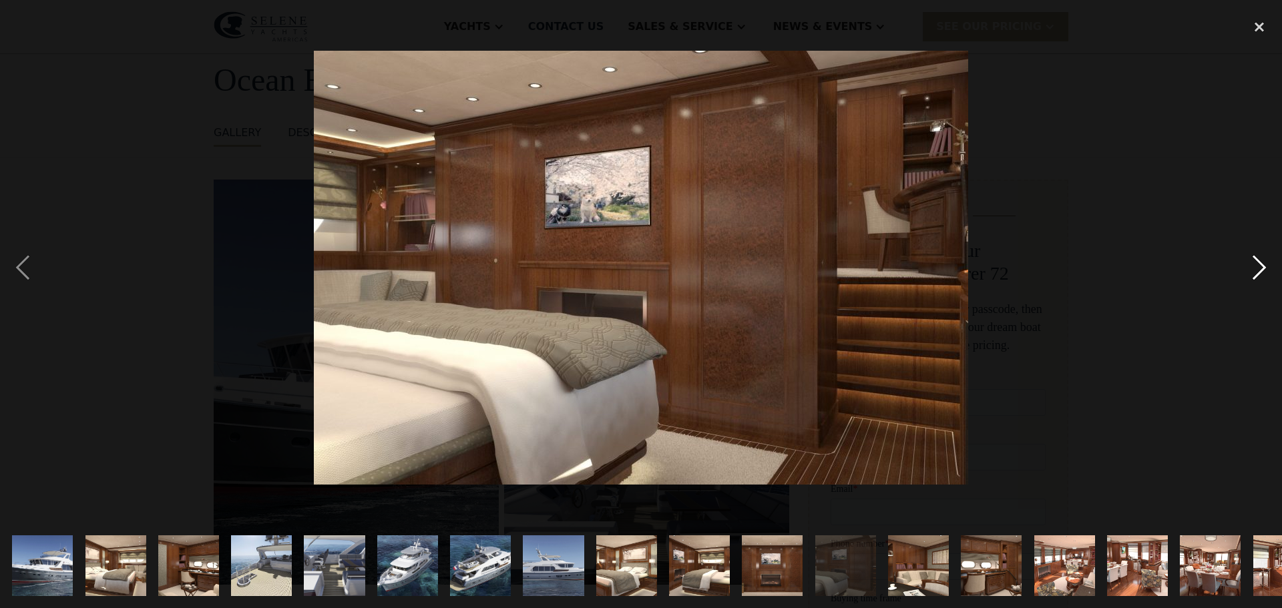
click at [1258, 260] on div "next image" at bounding box center [1259, 267] width 45 height 511
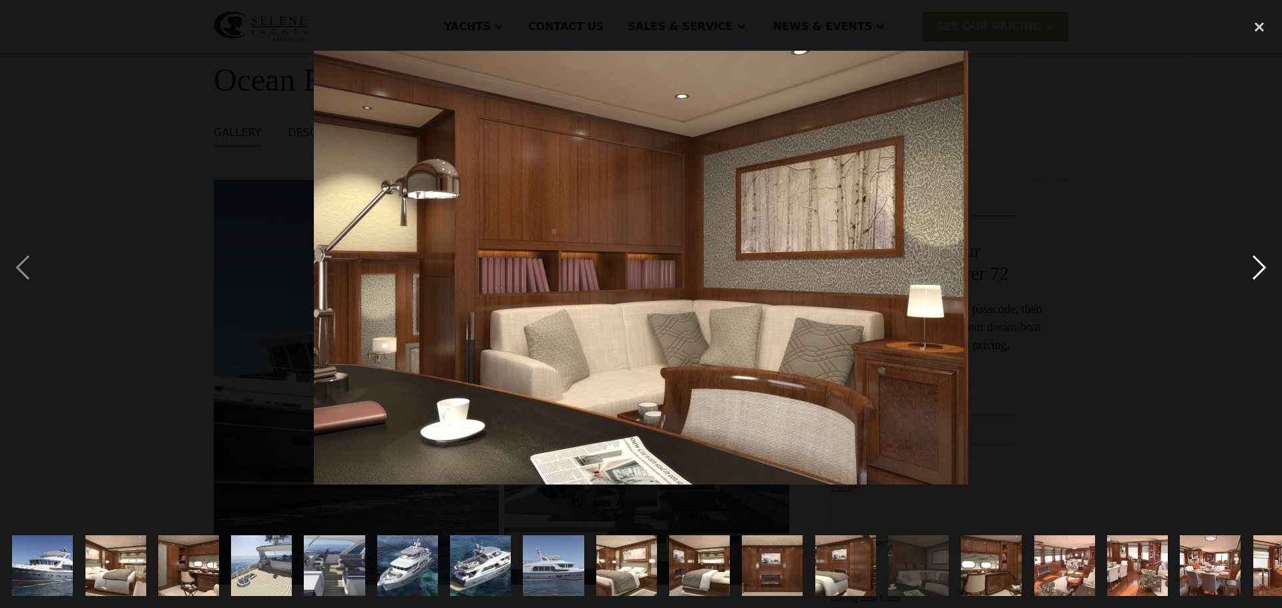
click at [1258, 260] on div "next image" at bounding box center [1259, 267] width 45 height 511
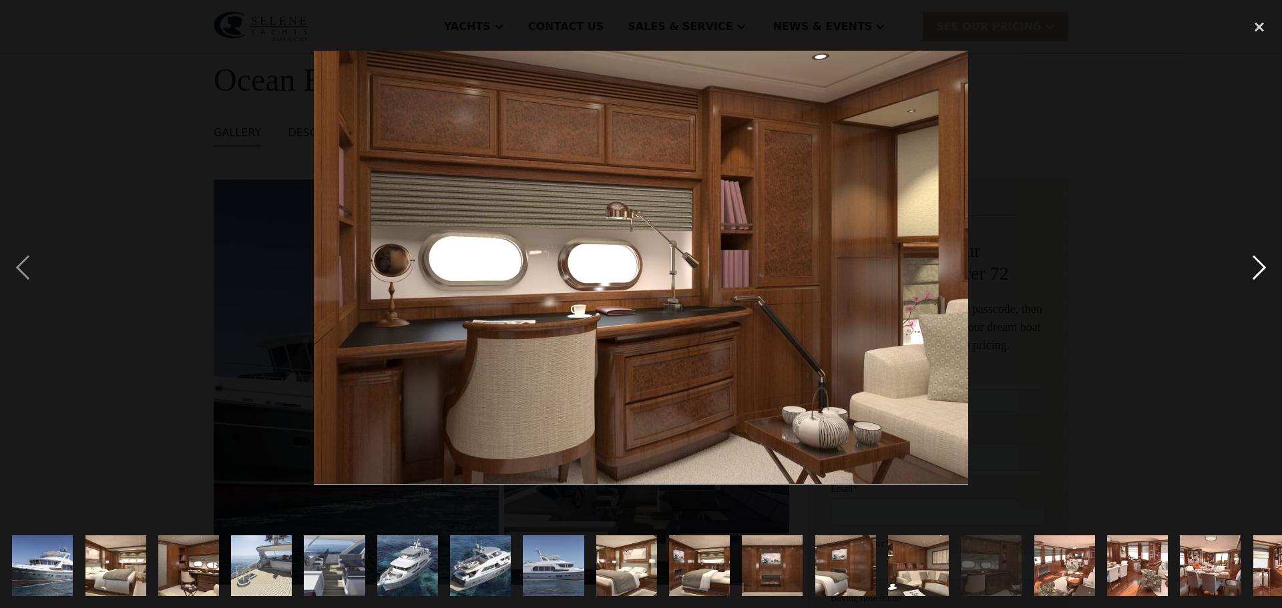
click at [1258, 262] on div "next image" at bounding box center [1259, 267] width 45 height 511
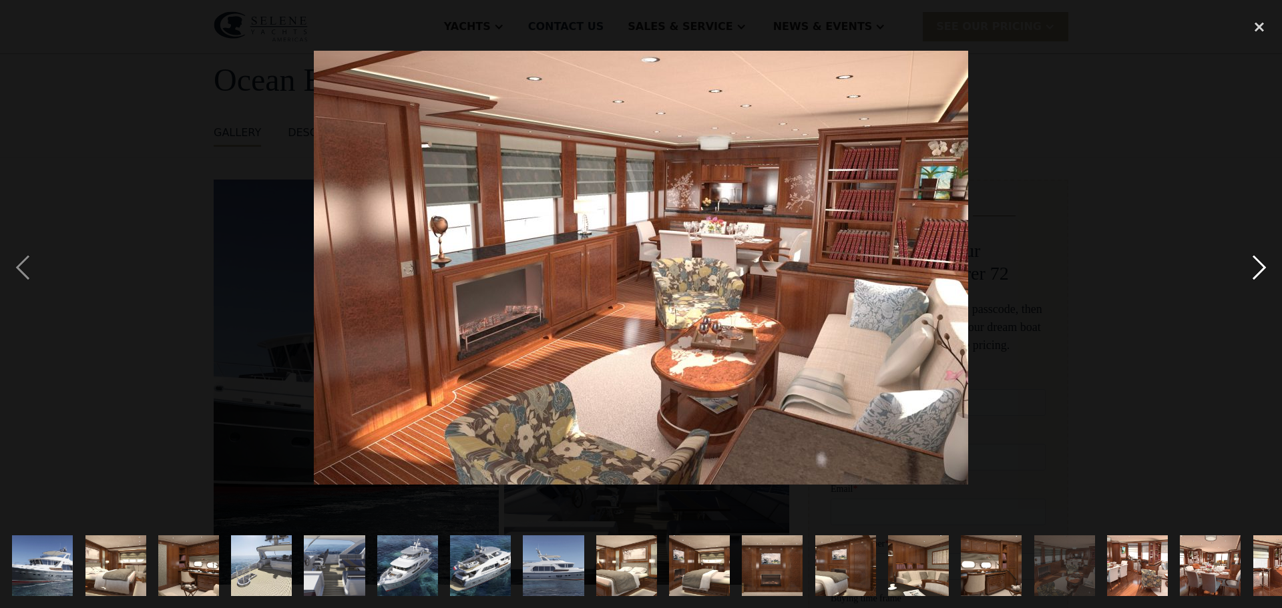
click at [1258, 262] on div "next image" at bounding box center [1259, 267] width 45 height 511
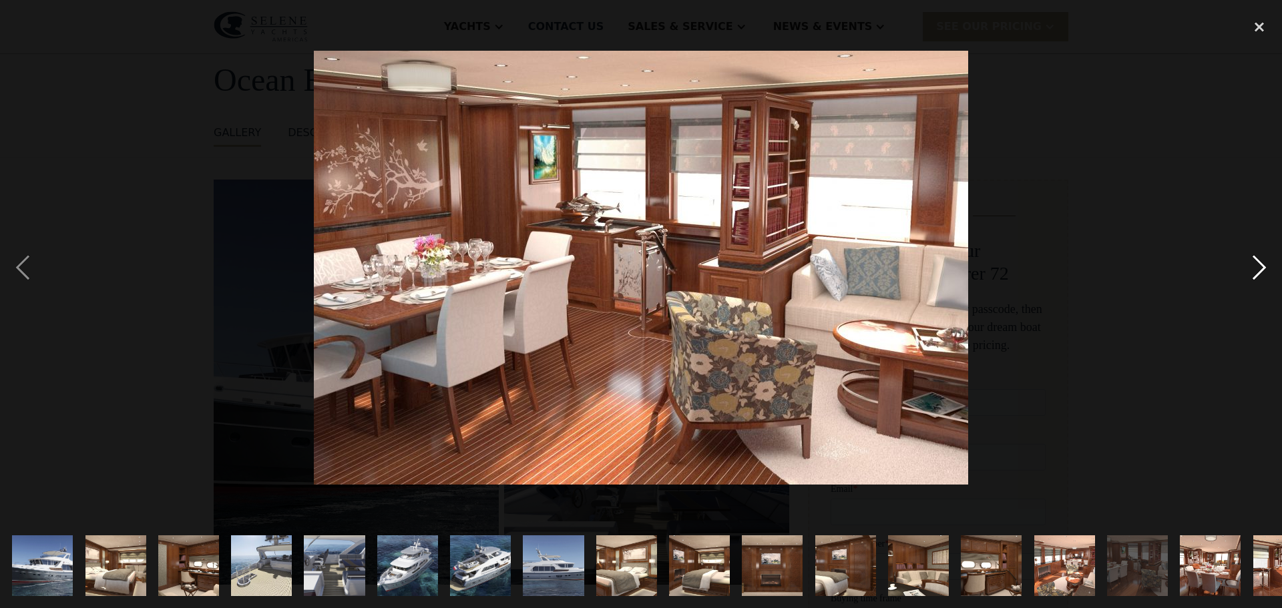
click at [1258, 264] on div "next image" at bounding box center [1259, 267] width 45 height 511
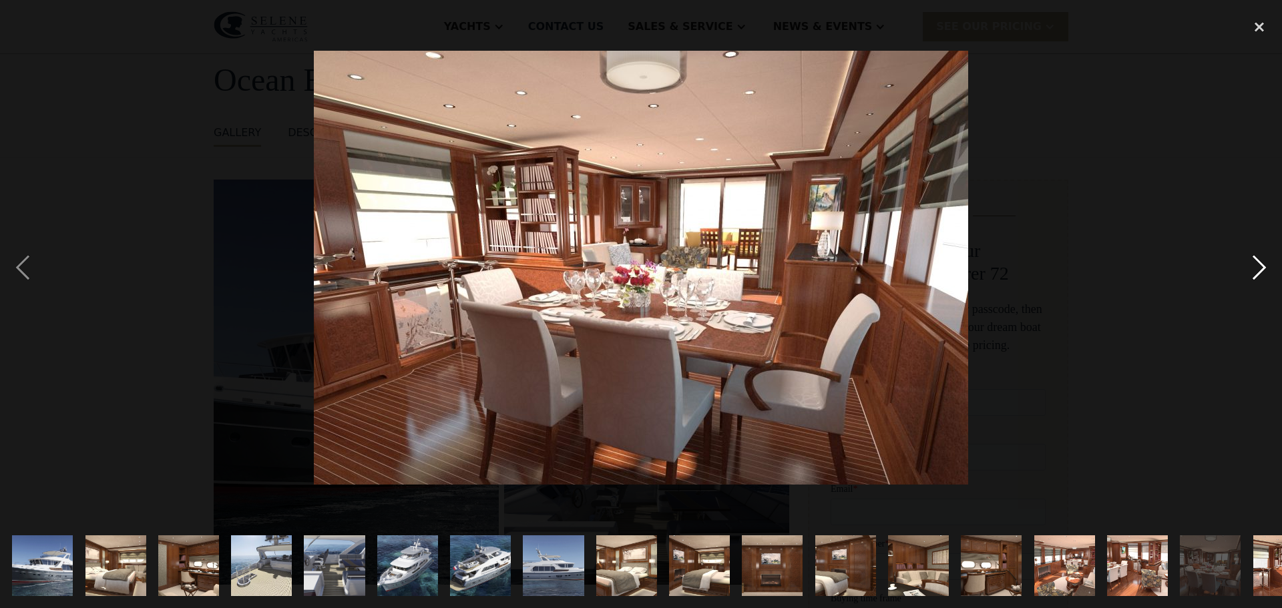
click at [1258, 264] on div "next image" at bounding box center [1259, 267] width 45 height 511
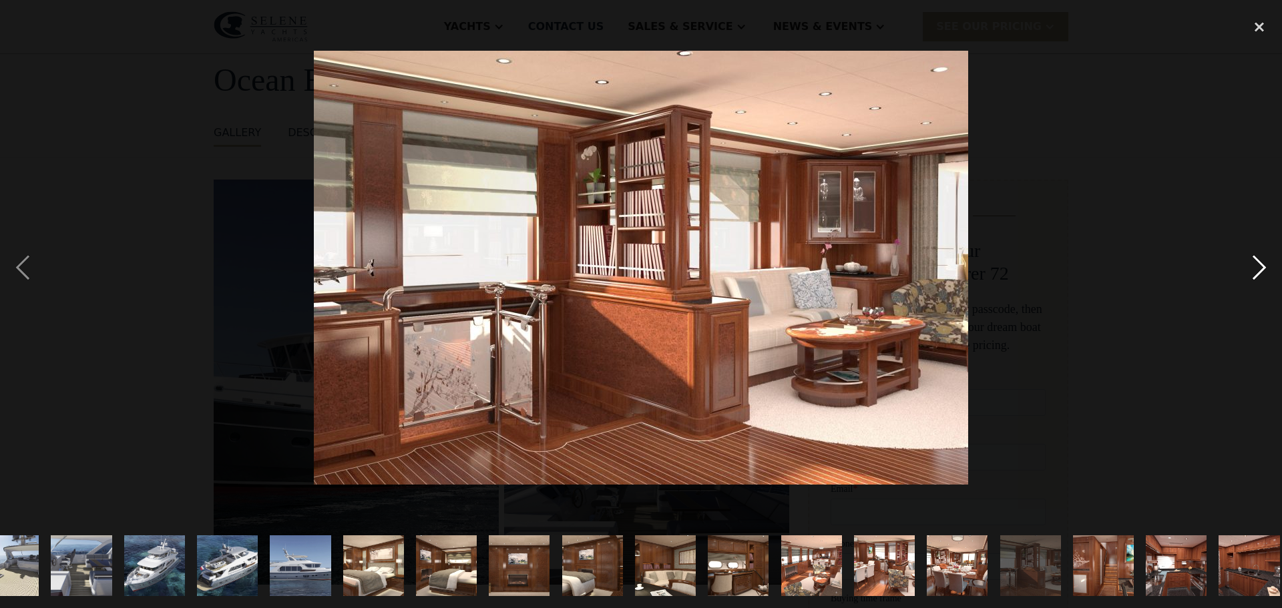
scroll to position [0, 263]
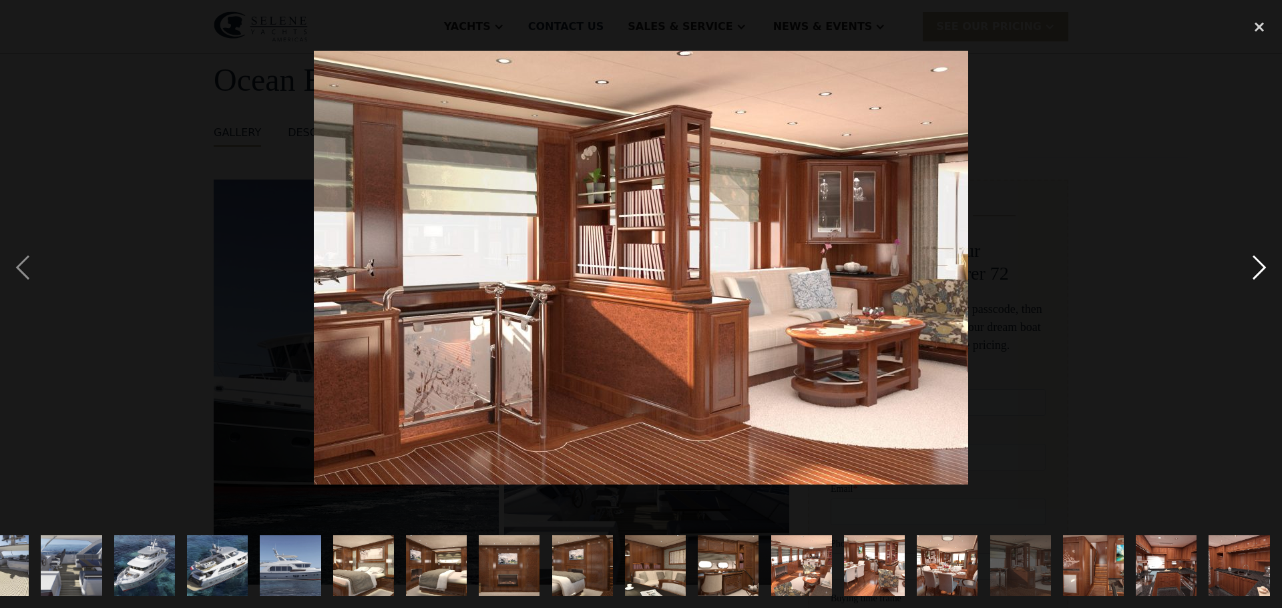
click at [1258, 264] on div "next image" at bounding box center [1259, 267] width 45 height 511
